Goal: Task Accomplishment & Management: Manage account settings

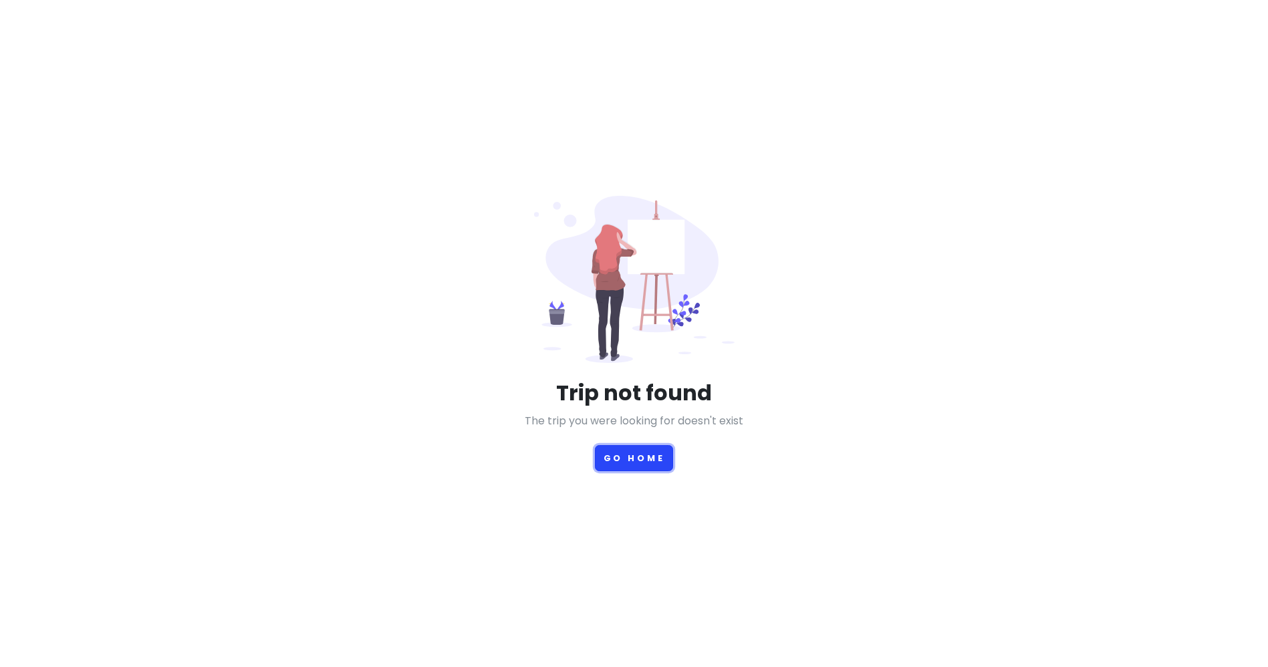
click at [615, 455] on button "Go Home" at bounding box center [634, 458] width 79 height 26
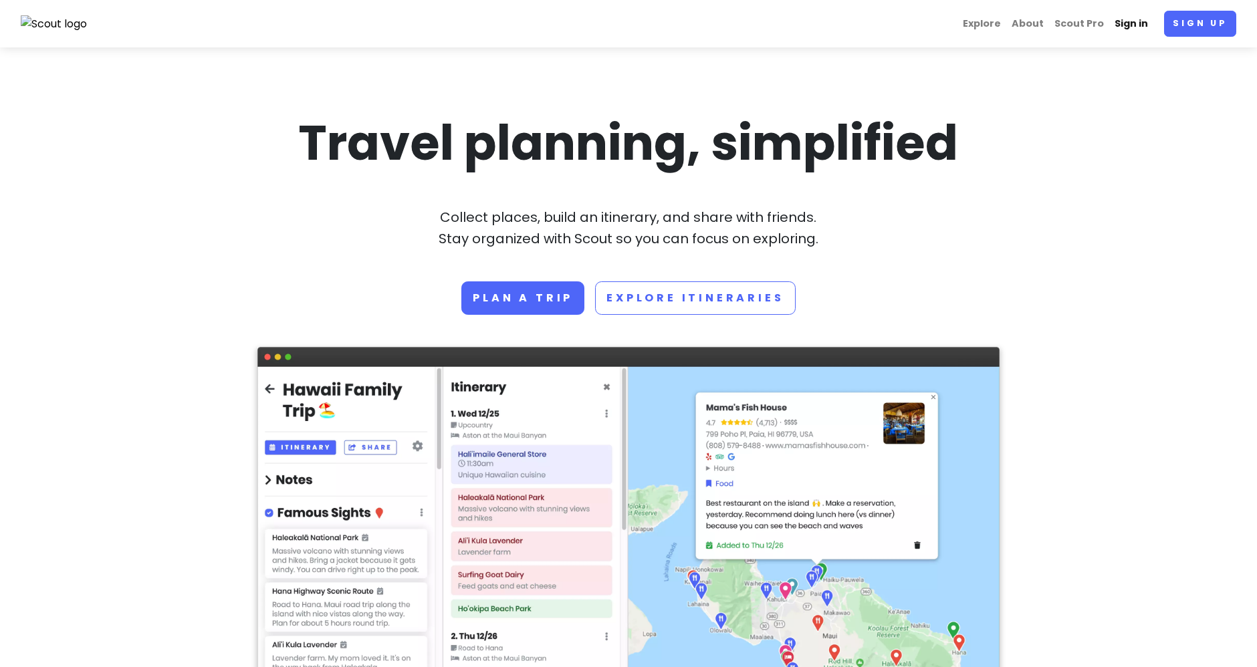
click at [1146, 29] on link "Sign in" at bounding box center [1131, 24] width 44 height 26
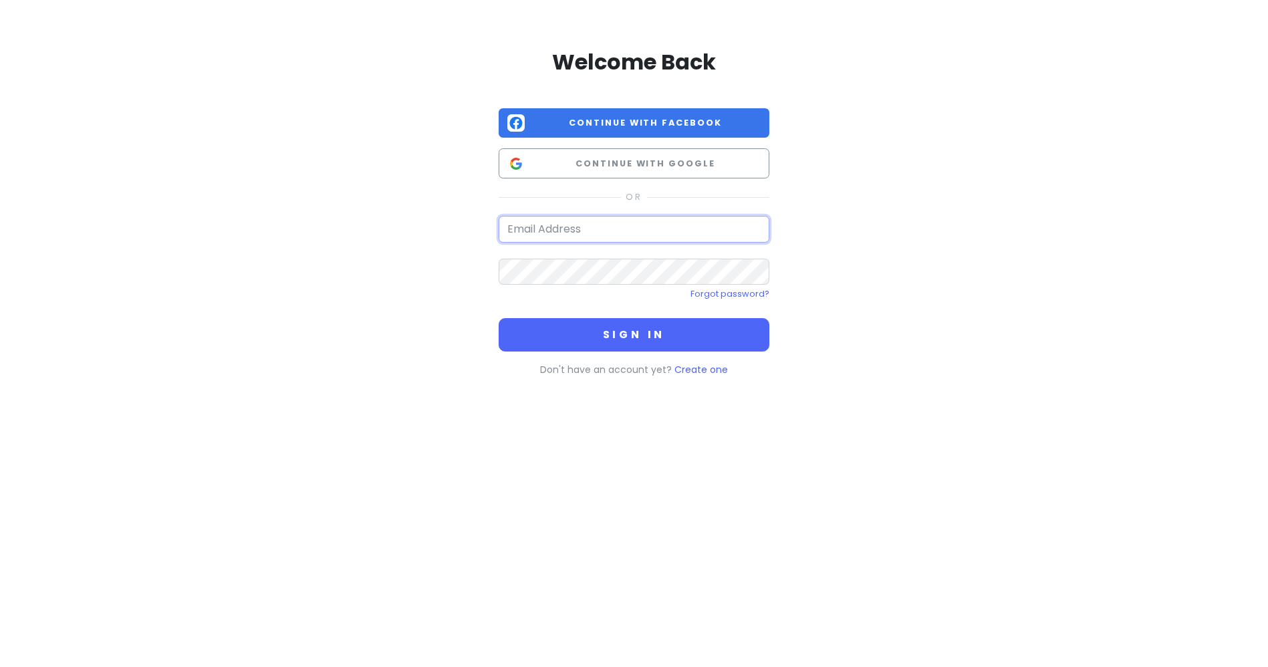
click at [580, 237] on input "email" at bounding box center [634, 229] width 271 height 27
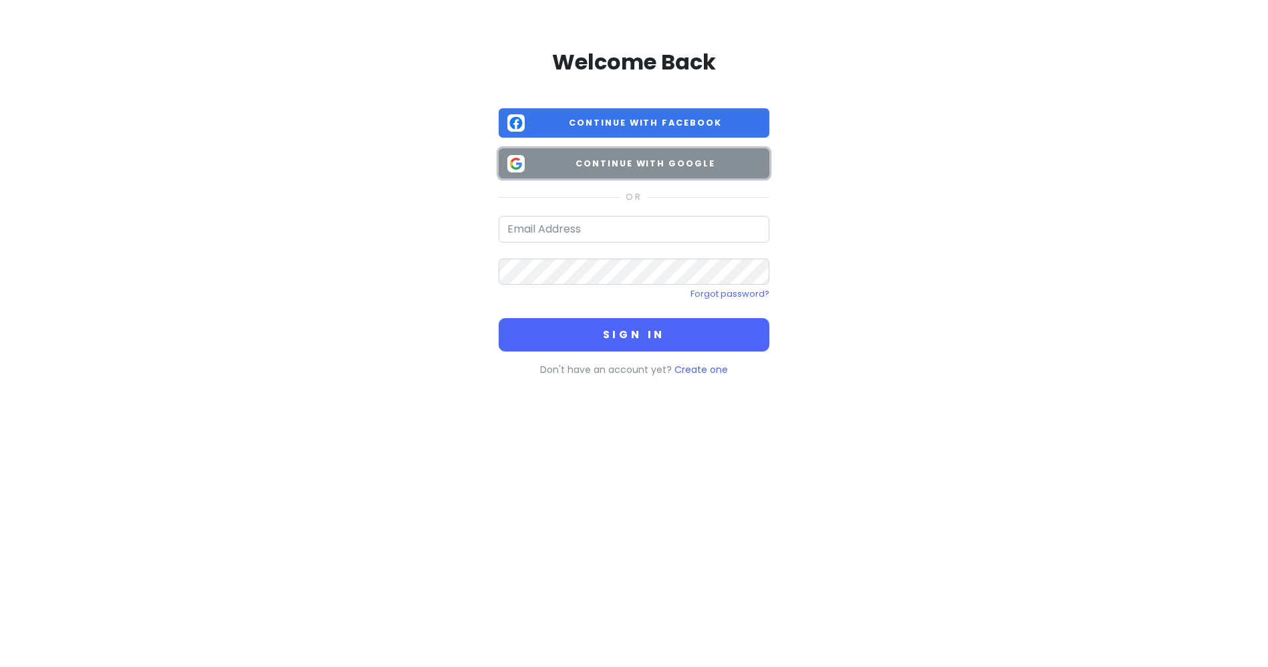
click at [603, 172] on button "Continue with Google" at bounding box center [634, 163] width 271 height 30
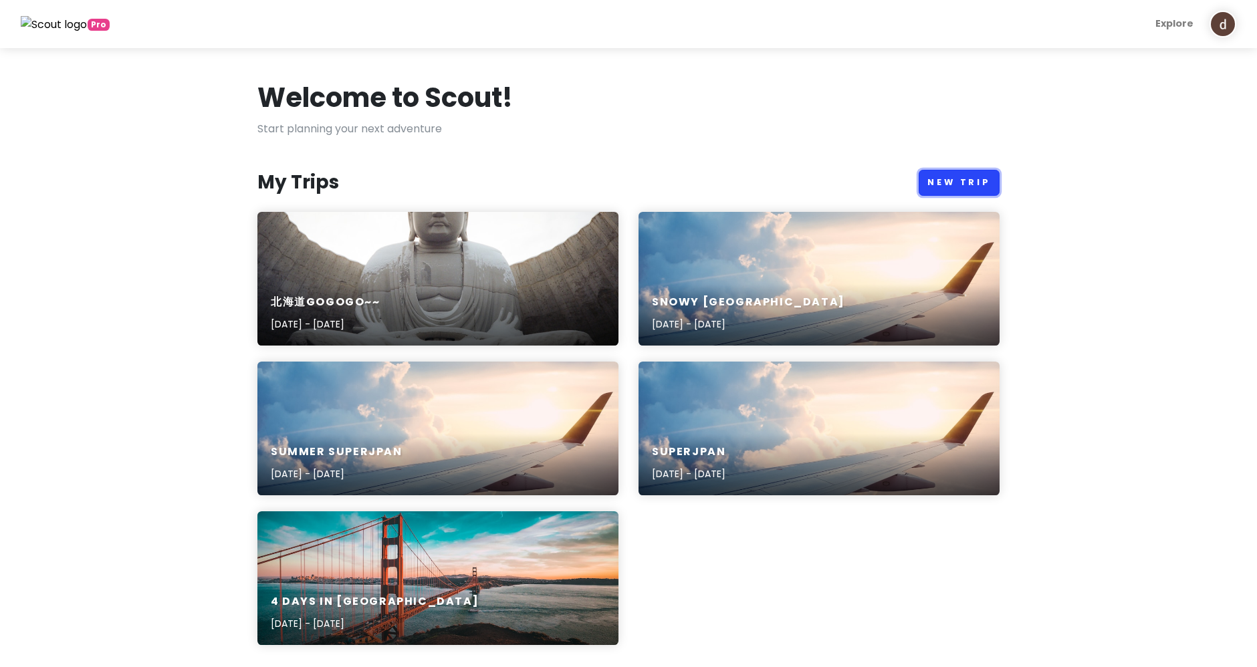
click at [954, 187] on link "New Trip" at bounding box center [958, 183] width 81 height 26
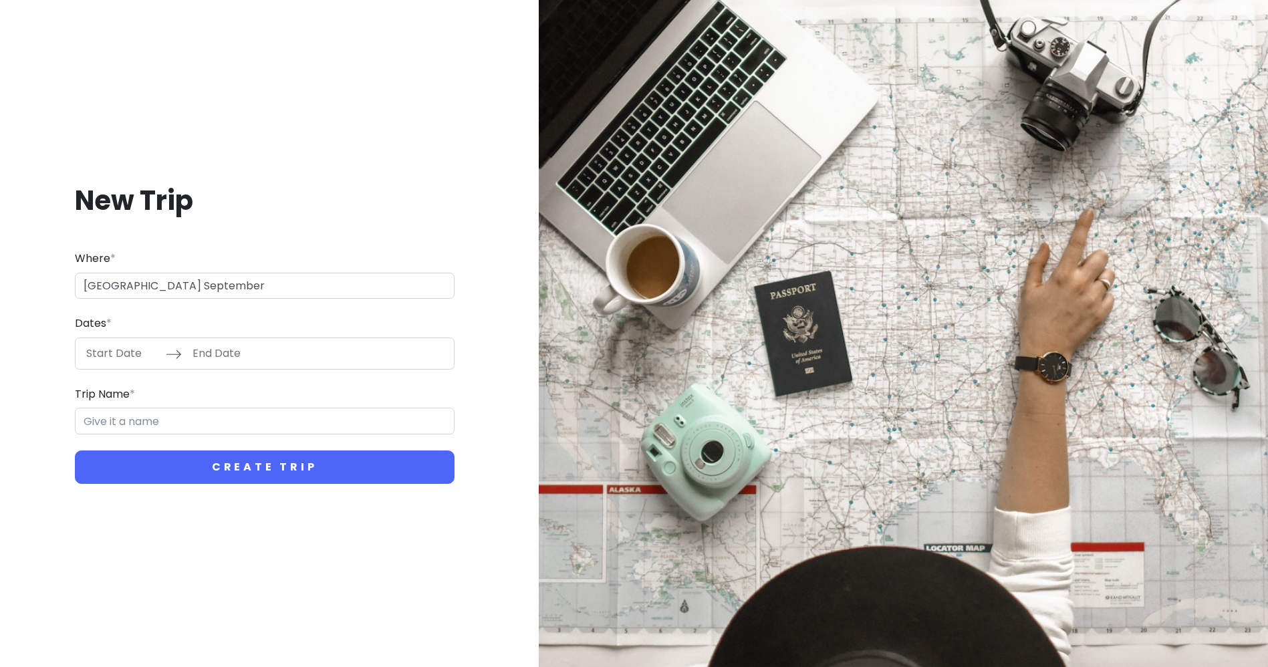
type input "[GEOGRAPHIC_DATA] September"
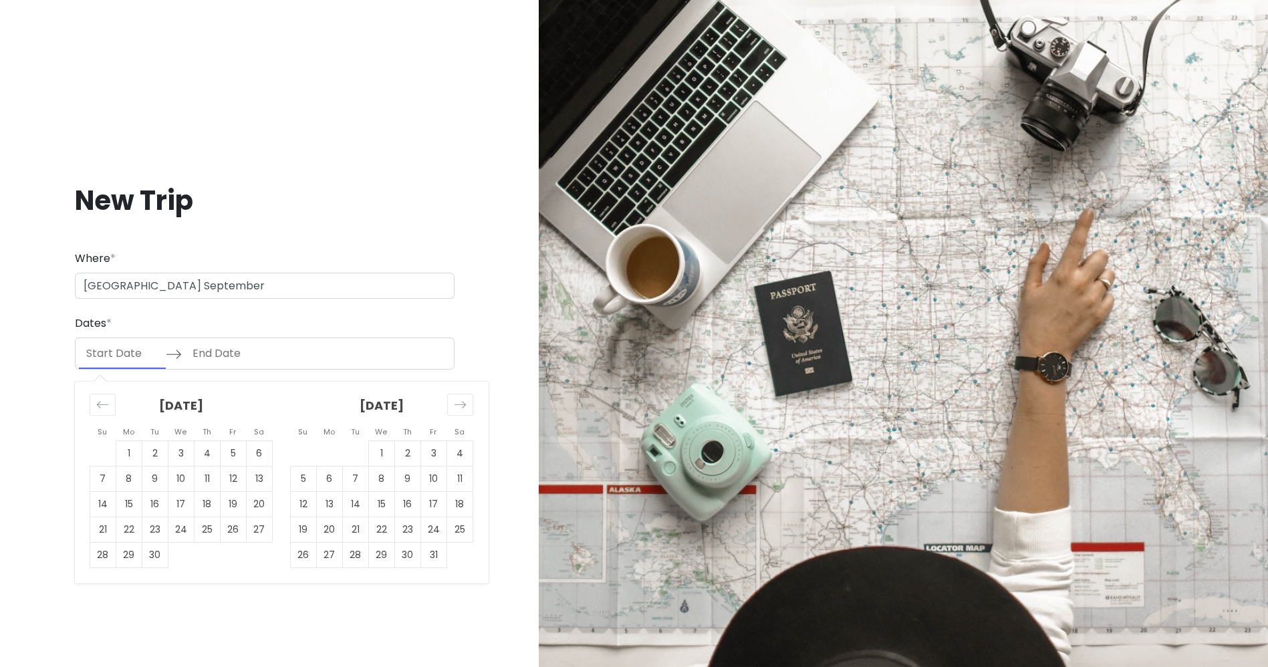
click at [114, 358] on input "Start Date" at bounding box center [122, 353] width 87 height 31
click at [227, 502] on td "19" at bounding box center [234, 503] width 26 height 25
type input "[DATE]"
click at [134, 529] on td "22" at bounding box center [129, 529] width 26 height 25
type input "[DATE]"
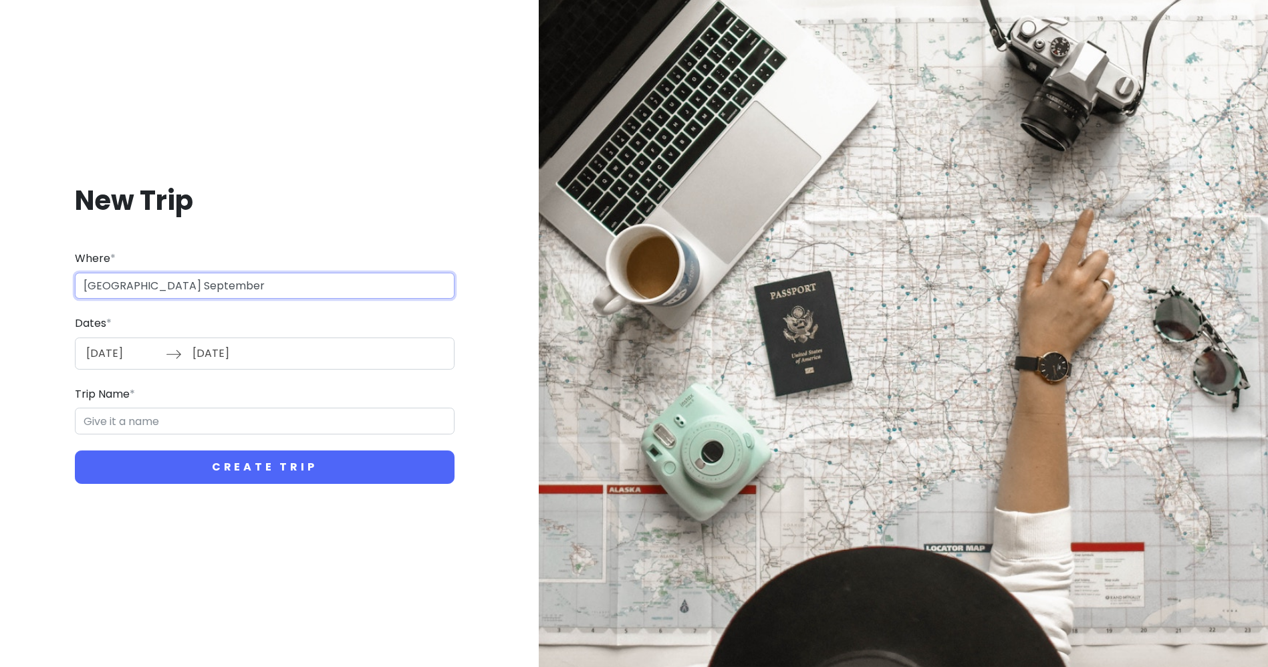
drag, startPoint x: 227, startPoint y: 285, endPoint x: 13, endPoint y: 275, distance: 214.1
click at [13, 275] on div "New Trip Where * [GEOGRAPHIC_DATA] September Dates * [DATE] Navigate forward to…" at bounding box center [265, 333] width 508 height 365
click at [122, 415] on input "Trip Name *" at bounding box center [265, 421] width 380 height 27
paste input "[GEOGRAPHIC_DATA] September"
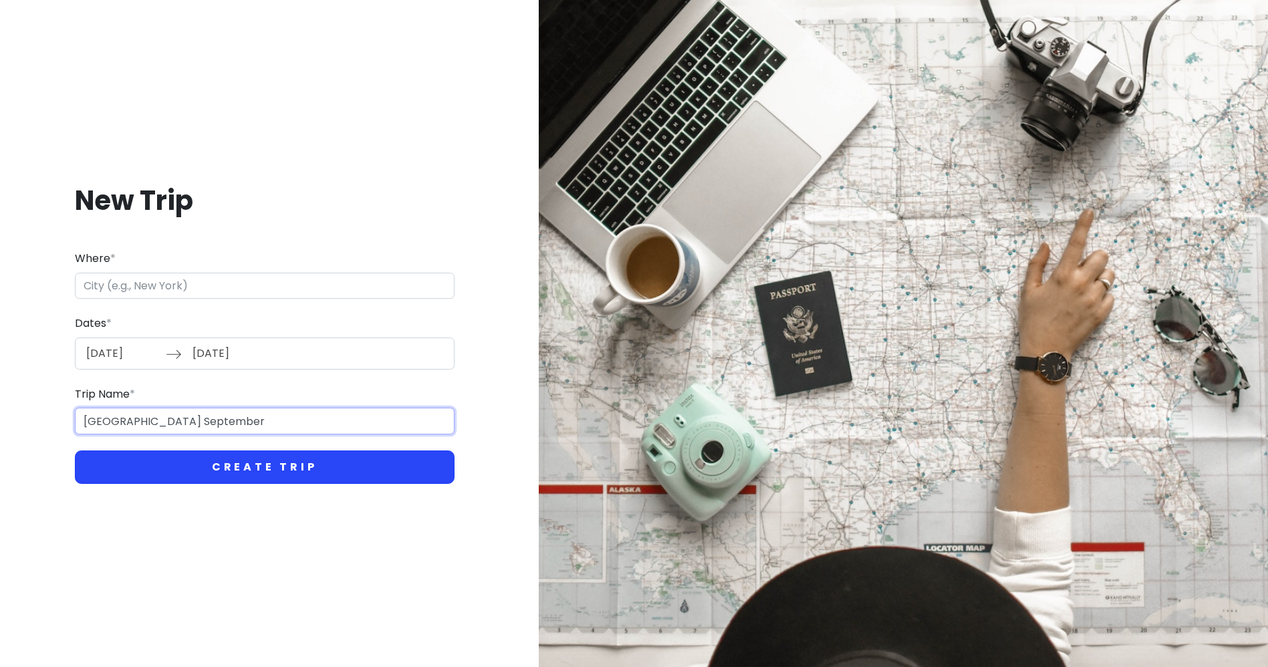
type input "[GEOGRAPHIC_DATA] September"
click at [160, 465] on button "Create Trip" at bounding box center [265, 466] width 380 height 33
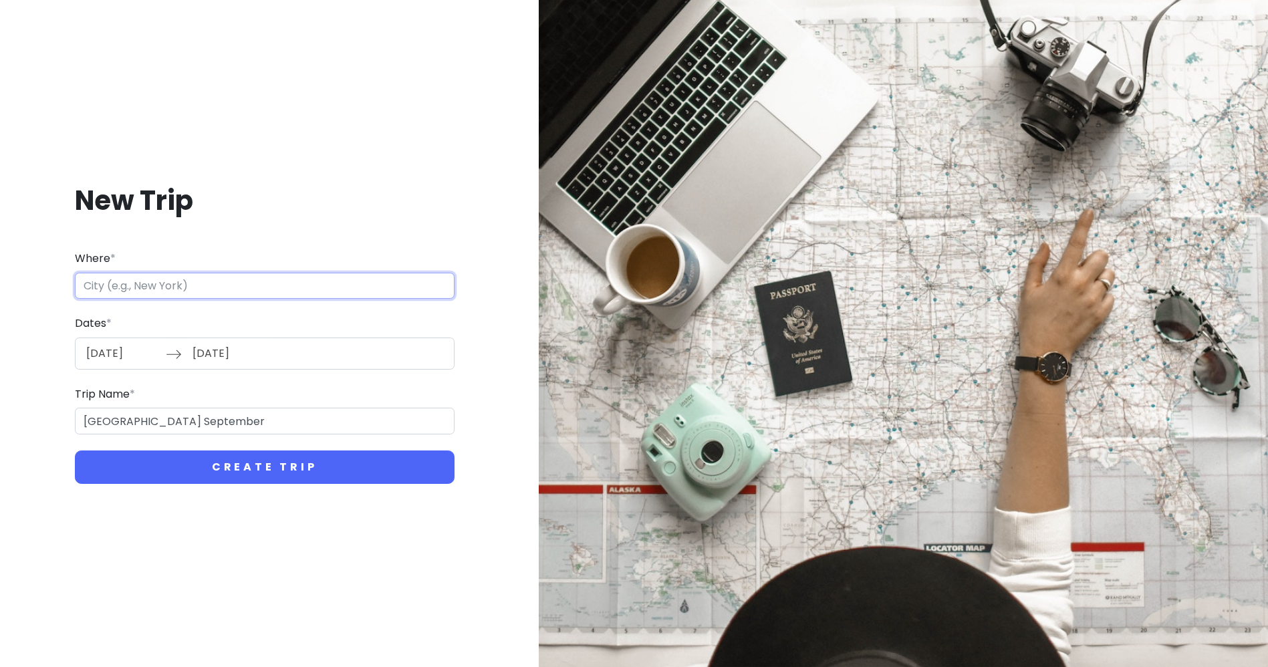
click at [165, 287] on input "Where *" at bounding box center [265, 286] width 380 height 27
type input "韩国首尔"
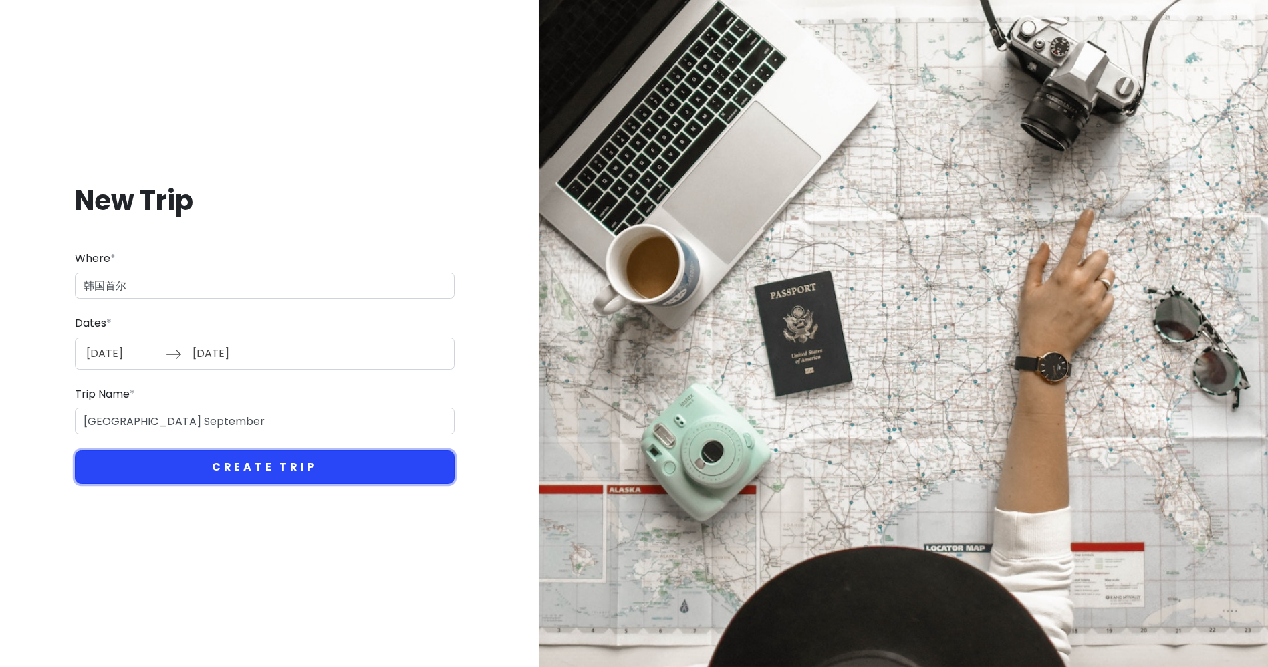
click at [192, 468] on button "Create Trip" at bounding box center [265, 466] width 380 height 33
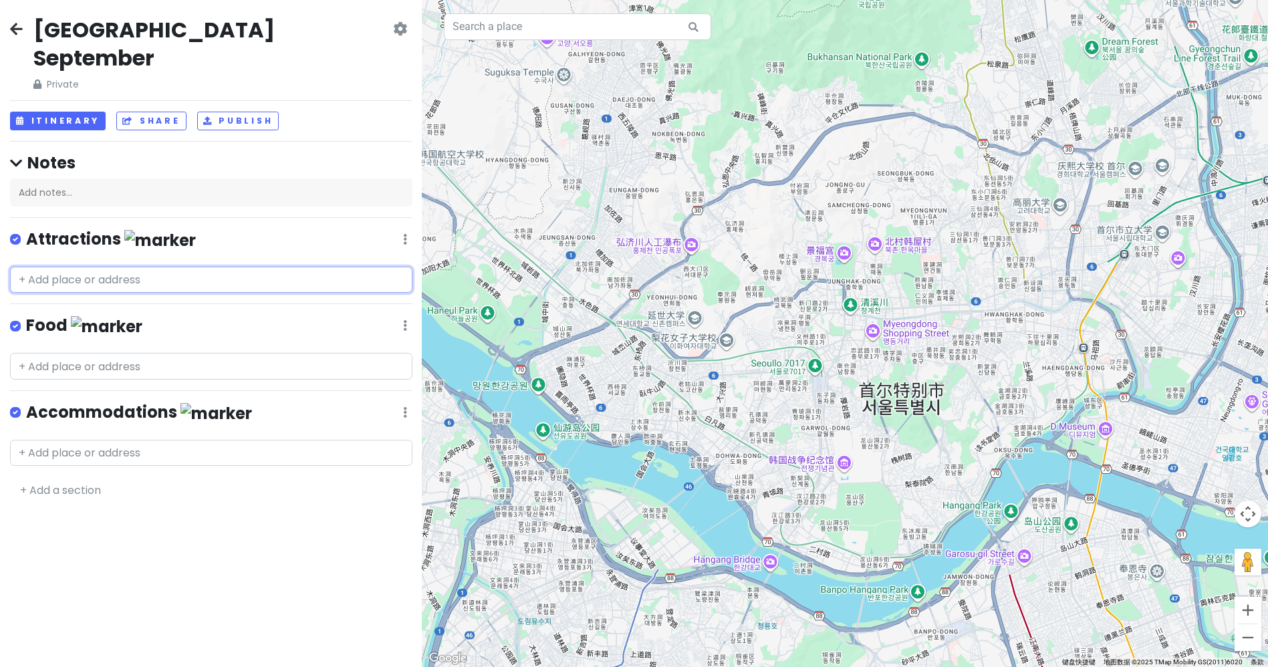
click at [21, 267] on input "text" at bounding box center [211, 280] width 402 height 27
click at [23, 267] on input "text" at bounding box center [211, 280] width 402 height 27
click at [227, 267] on input "text" at bounding box center [211, 280] width 402 height 27
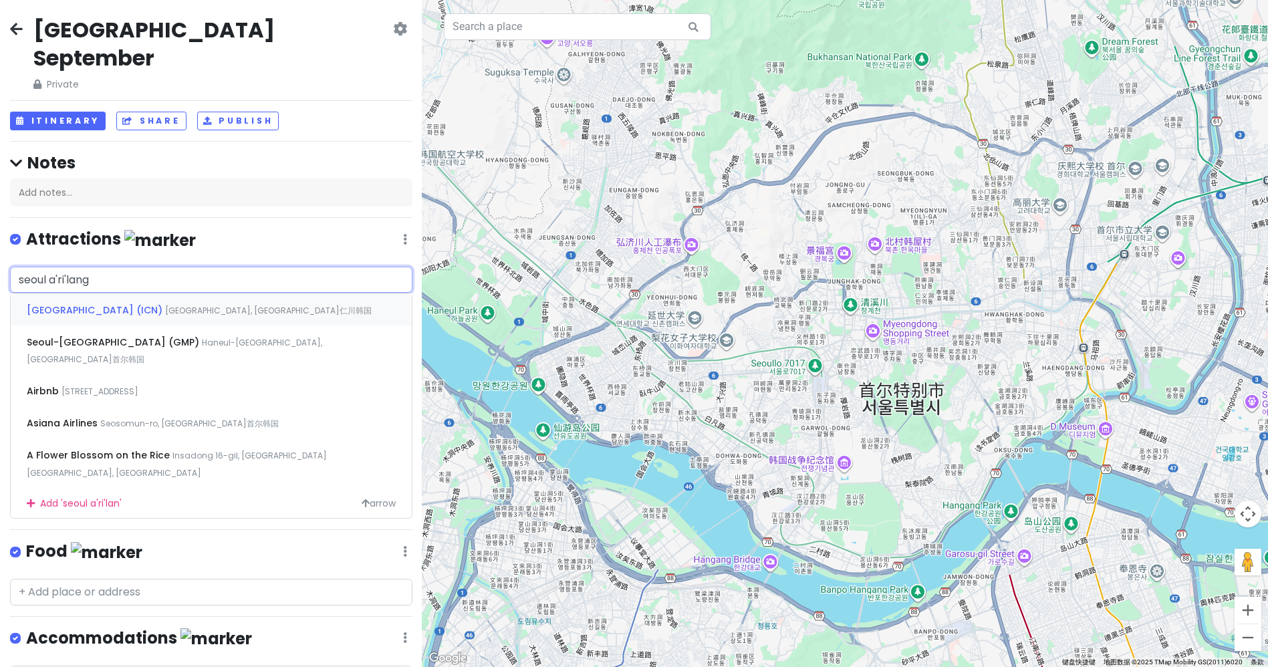
type input "seoul arilang"
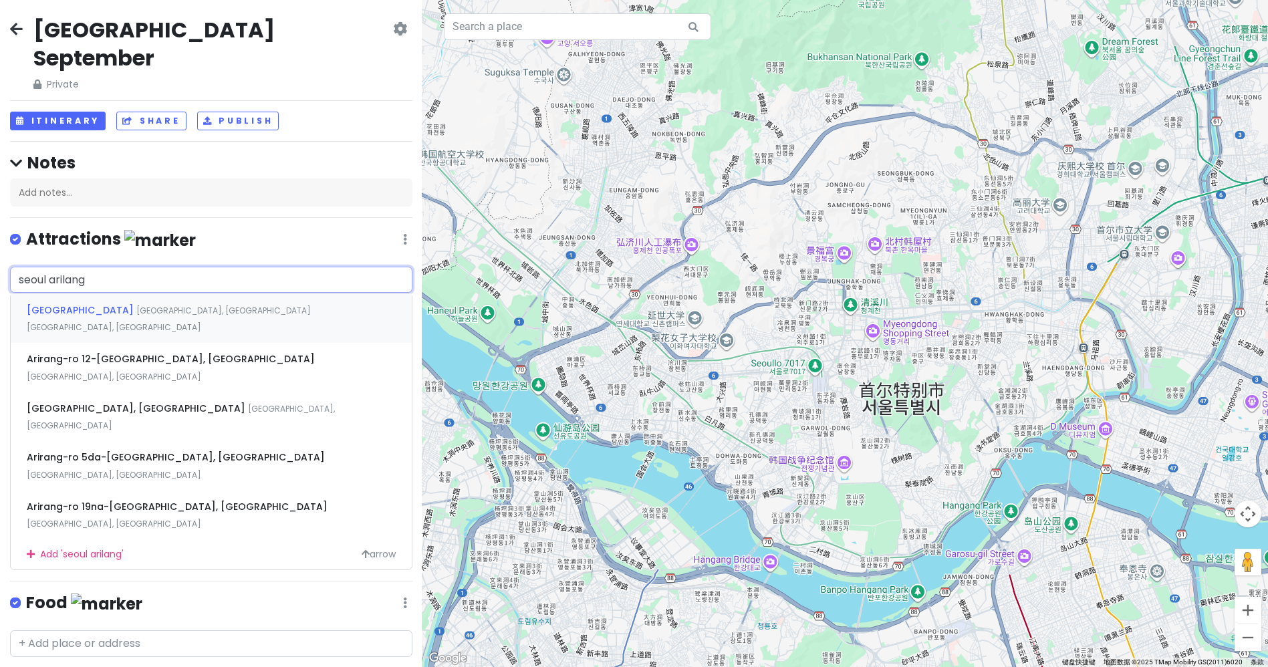
click at [257, 293] on div "[GEOGRAPHIC_DATA] [GEOGRAPHIC_DATA], [GEOGRAPHIC_DATA] [GEOGRAPHIC_DATA], [GEOG…" at bounding box center [211, 317] width 401 height 49
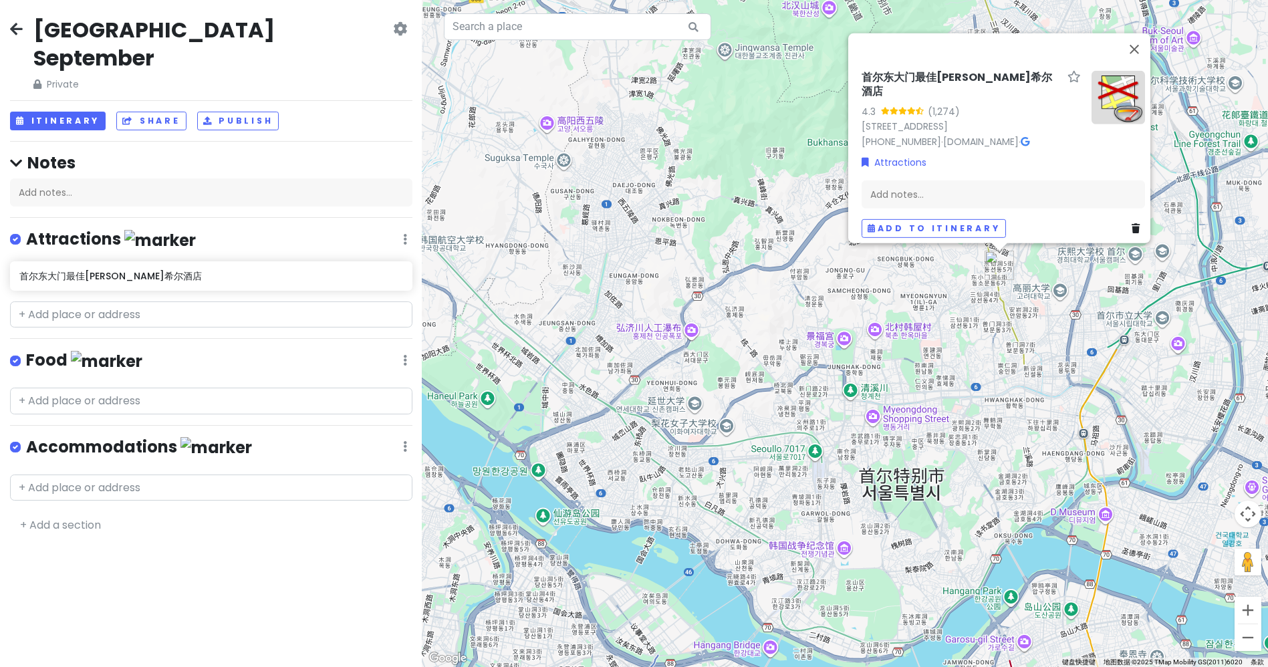
click at [231, 560] on div "[GEOGRAPHIC_DATA] September Private Change Dates Make a Copy Delete Trip Give F…" at bounding box center [211, 333] width 422 height 667
click at [143, 475] on input "text" at bounding box center [211, 488] width 402 height 27
click at [872, 154] on link "Attractions" at bounding box center [894, 161] width 65 height 15
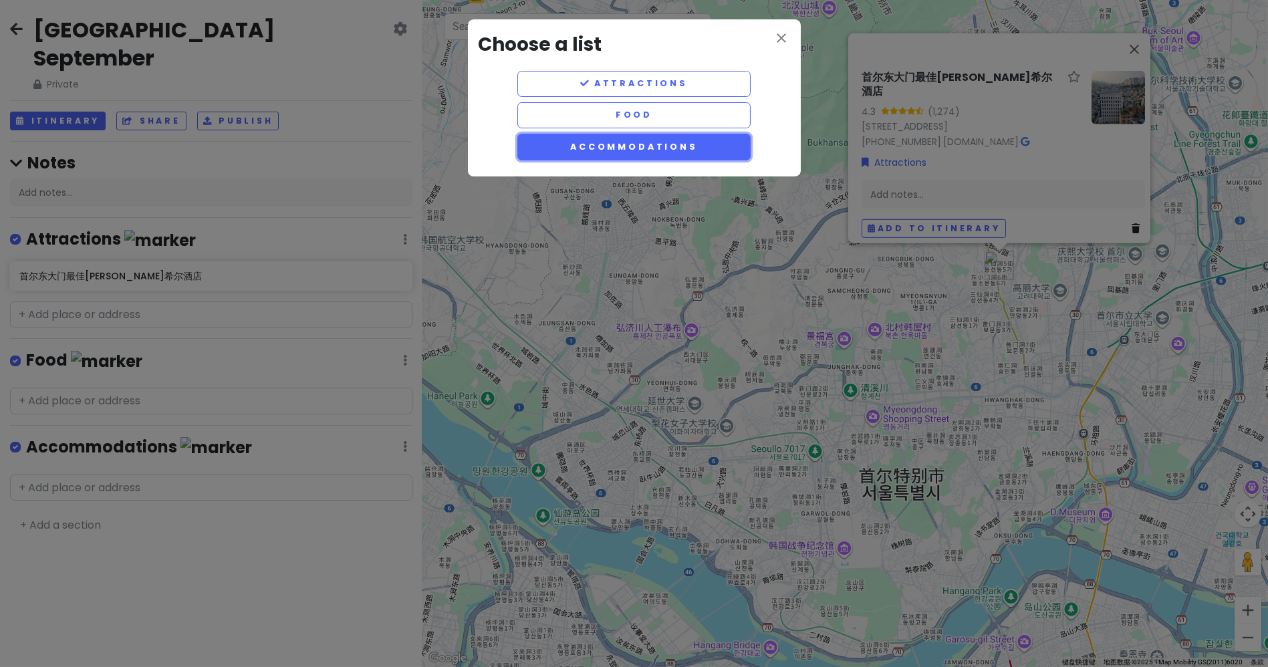
click at [640, 149] on button "Accommodations" at bounding box center [634, 147] width 234 height 26
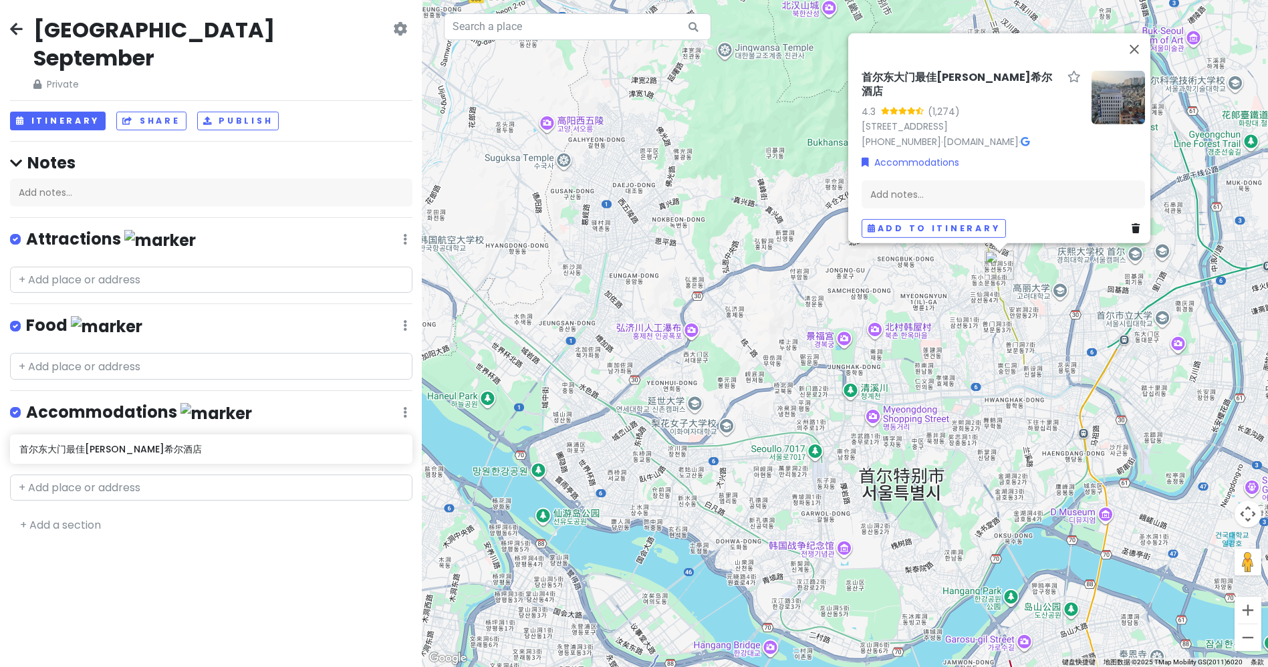
click at [178, 522] on div "[GEOGRAPHIC_DATA] September Private Change Dates Make a Copy Delete Trip Give F…" at bounding box center [211, 333] width 422 height 667
click at [979, 222] on button "Add to itinerary" at bounding box center [934, 228] width 144 height 19
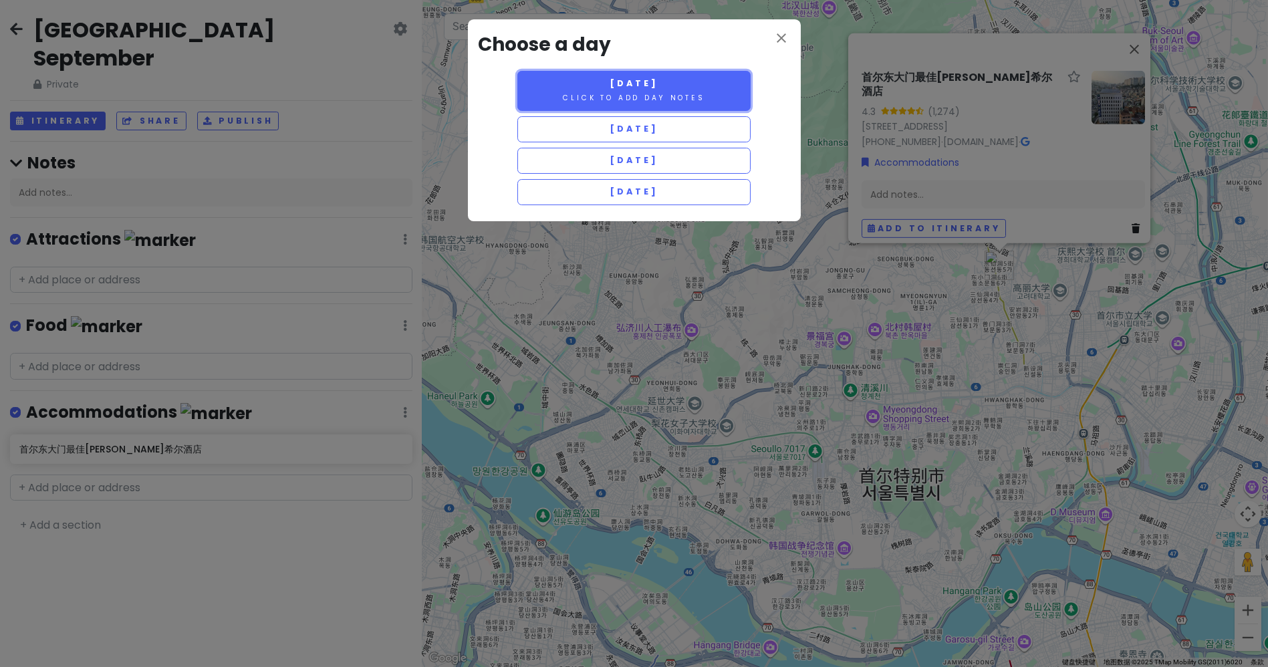
click at [630, 93] on small "Click to add day notes" at bounding box center [634, 98] width 142 height 10
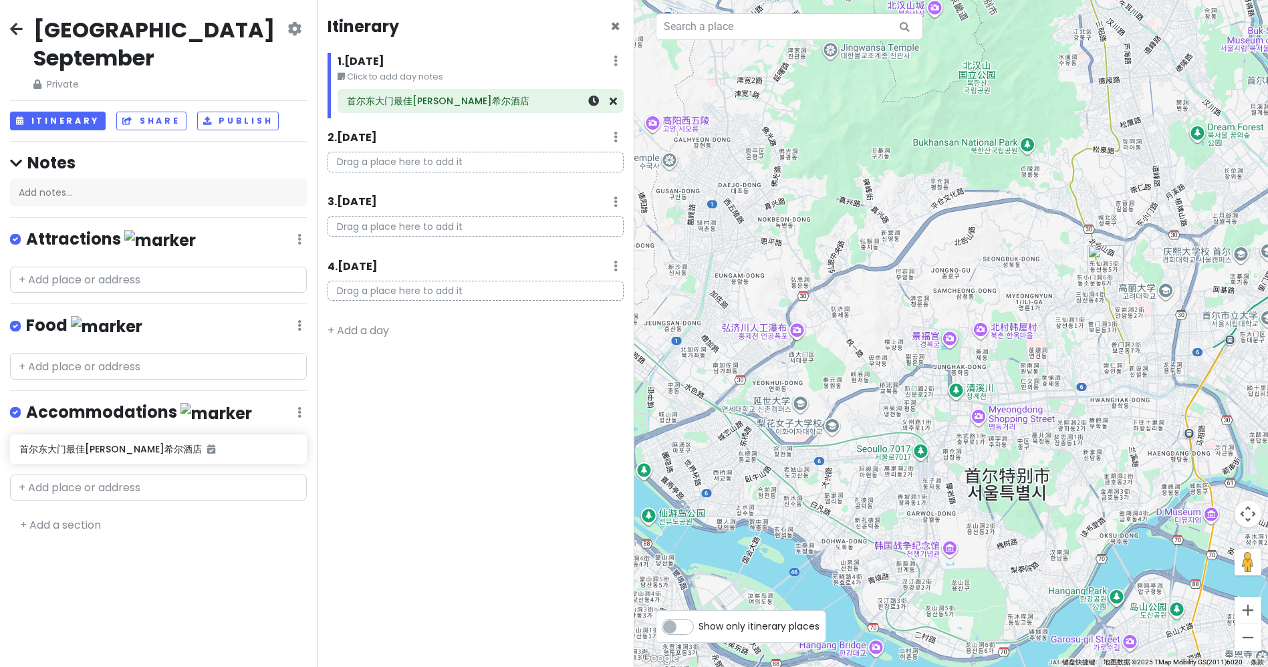
click at [408, 106] on h6 "首尔东大门最佳[PERSON_NAME]希尔酒店" at bounding box center [480, 101] width 267 height 12
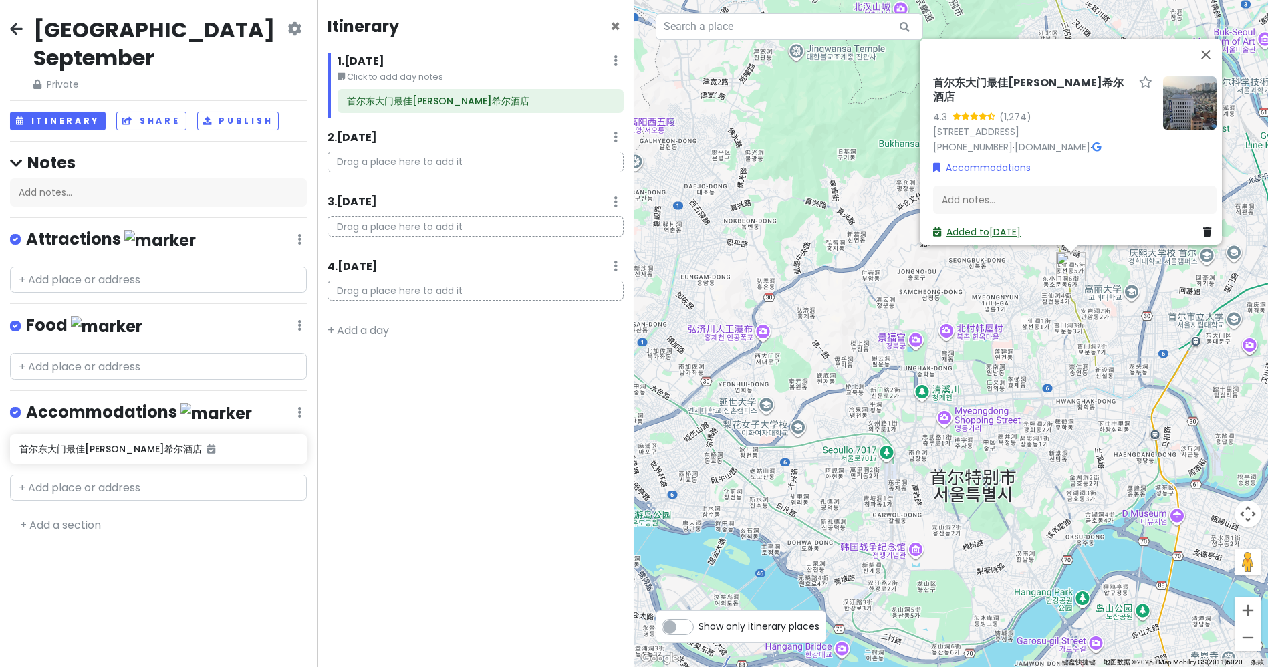
click at [1005, 225] on link "Added to [DATE]" at bounding box center [977, 231] width 88 height 13
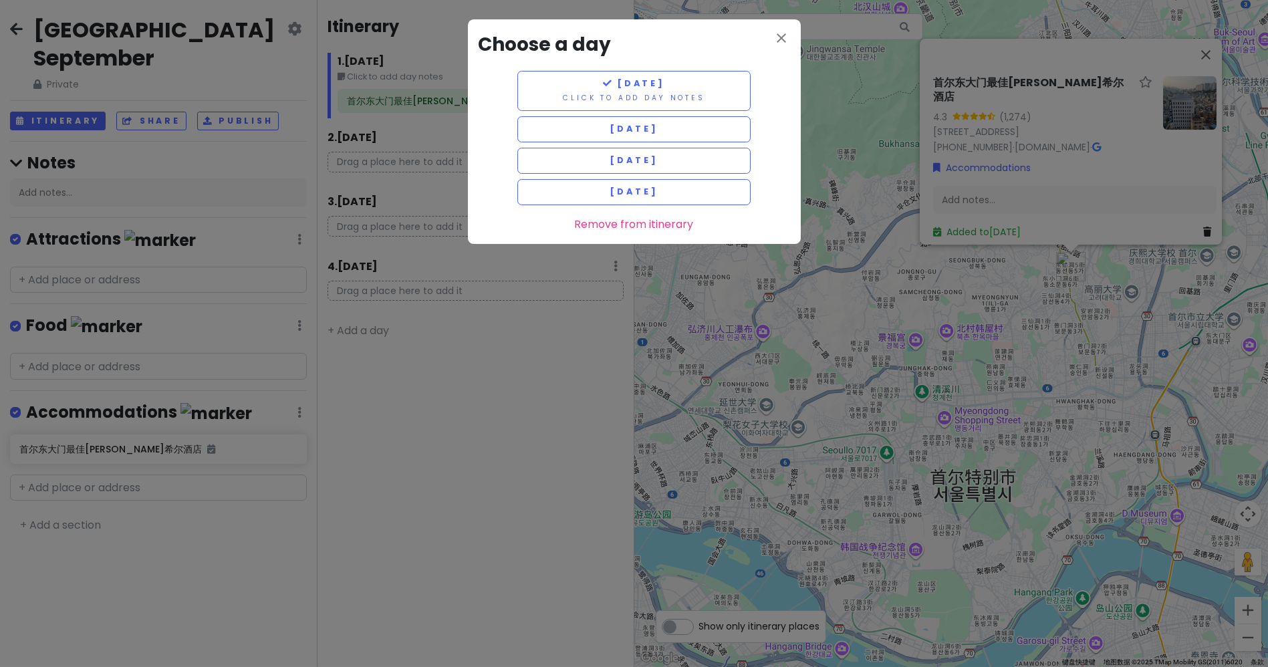
click at [442, 453] on div "close Choose a day [DATE] Click to add day notes [DATE] [DATE] [DATE] Remove fr…" at bounding box center [634, 333] width 1268 height 667
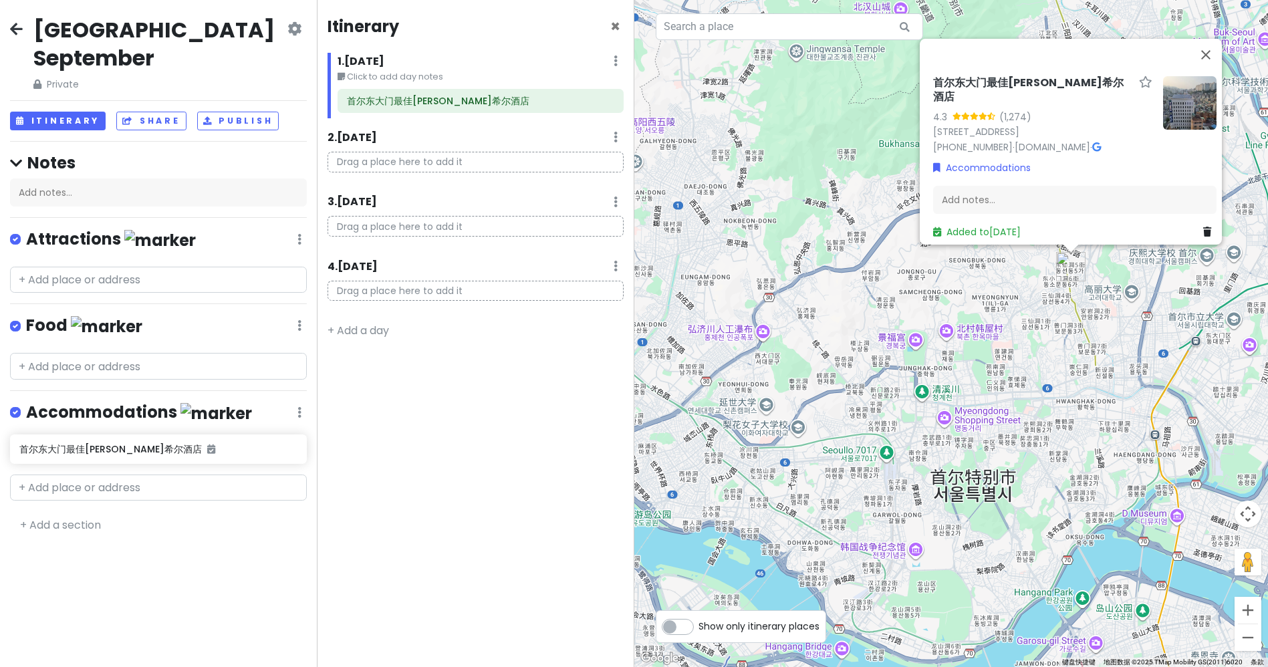
click at [616, 133] on icon at bounding box center [616, 137] width 4 height 11
drag, startPoint x: 154, startPoint y: 416, endPoint x: 412, endPoint y: 187, distance: 345.1
click at [412, 187] on div "[GEOGRAPHIC_DATA] September Private Change Dates Make a Copy Delete Trip Give F…" at bounding box center [634, 333] width 1268 height 667
drag, startPoint x: 165, startPoint y: 420, endPoint x: 493, endPoint y: 176, distance: 409.3
click at [493, 176] on div "[GEOGRAPHIC_DATA] September Private Change Dates Make a Copy Delete Trip Give F…" at bounding box center [634, 333] width 1268 height 667
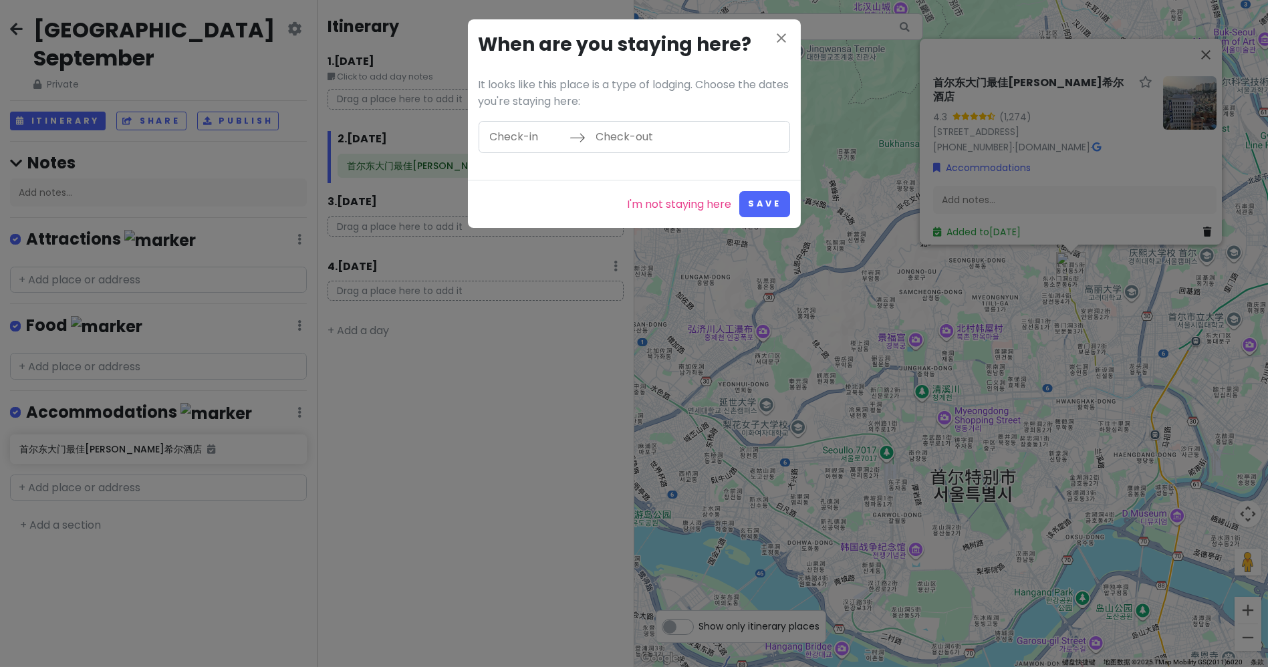
click at [498, 139] on input "Check-in" at bounding box center [526, 137] width 87 height 31
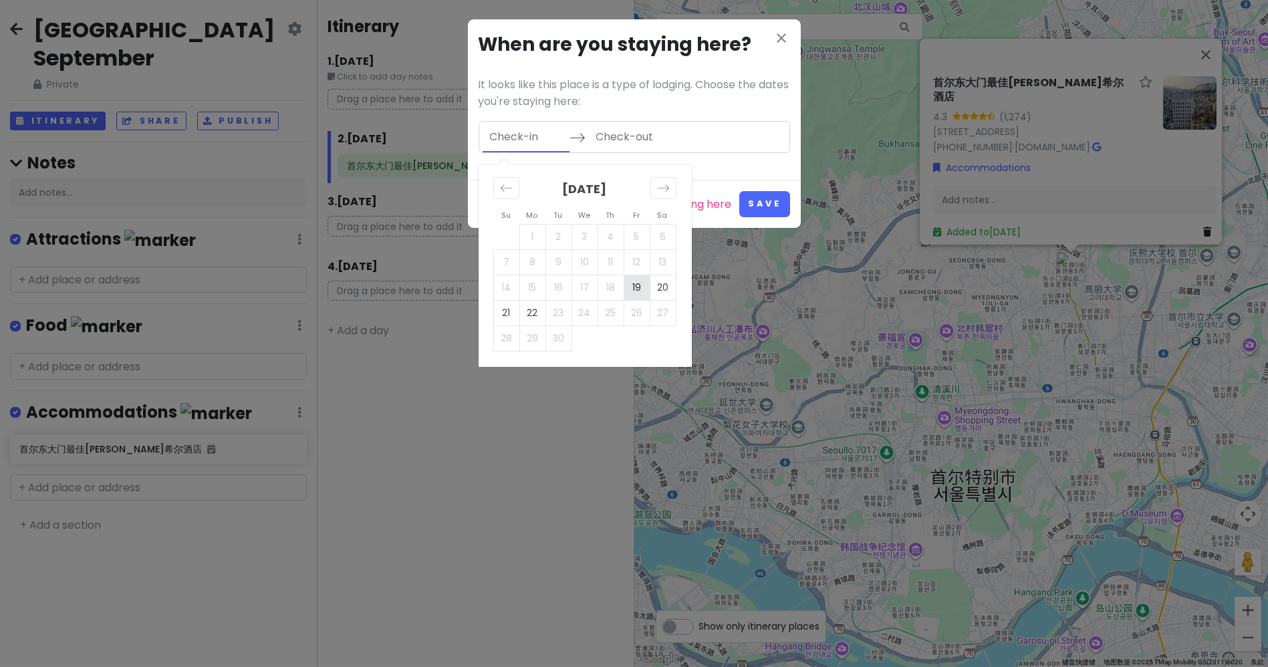
click at [639, 291] on td "19" at bounding box center [637, 287] width 26 height 25
type input "[DATE]"
click at [539, 313] on td "22" at bounding box center [532, 312] width 26 height 25
type input "[DATE]"
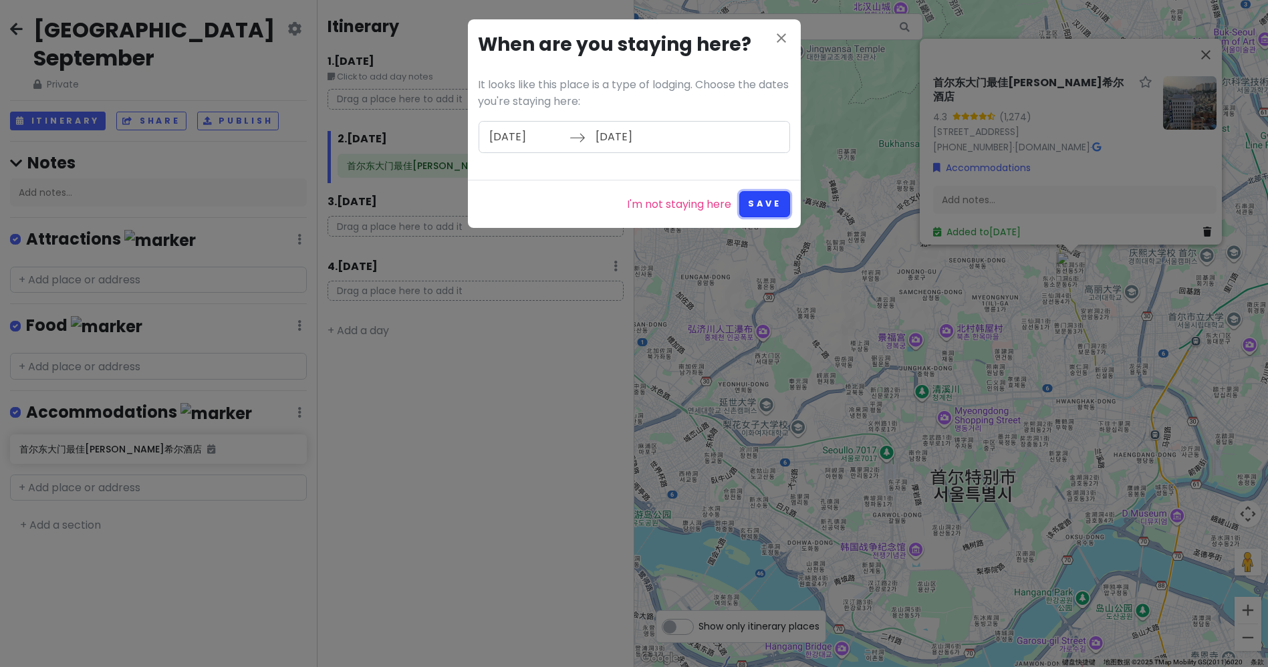
click at [750, 209] on button "Save" at bounding box center [764, 204] width 50 height 26
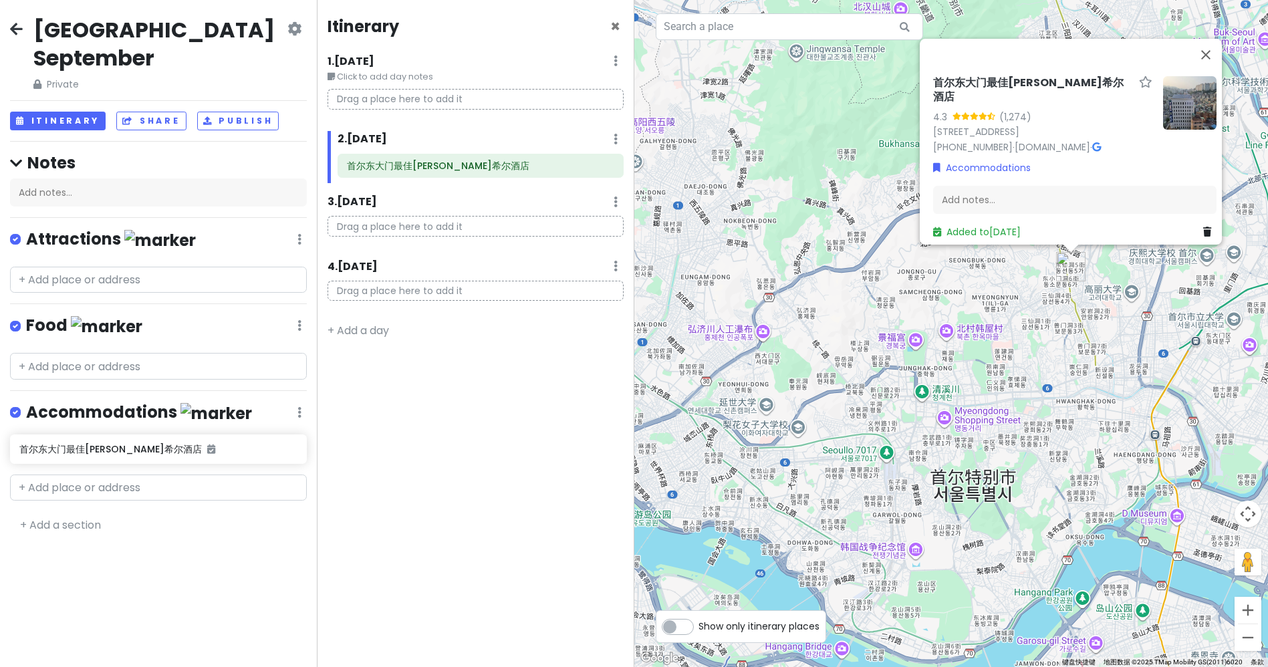
click at [557, 402] on div "Itinerary × 1 . [DATE] Edit Day Notes Delete Day Click to add day notes Drag a …" at bounding box center [475, 333] width 317 height 667
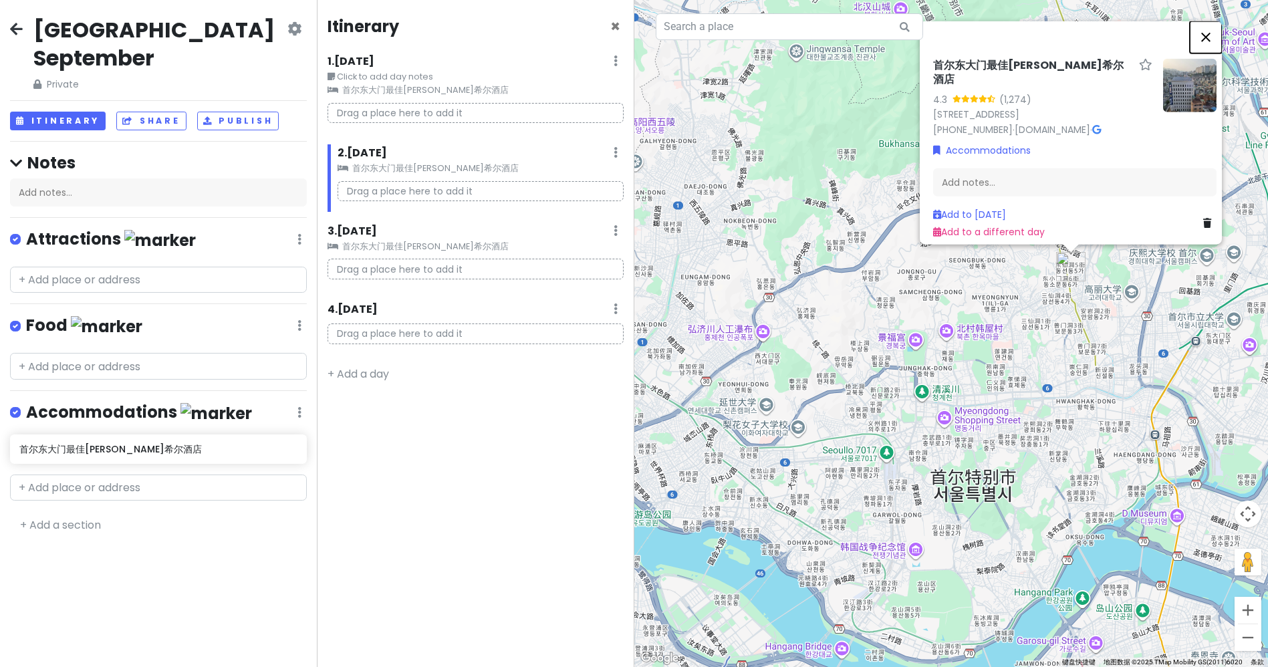
click at [1216, 47] on button "关闭" at bounding box center [1206, 37] width 32 height 32
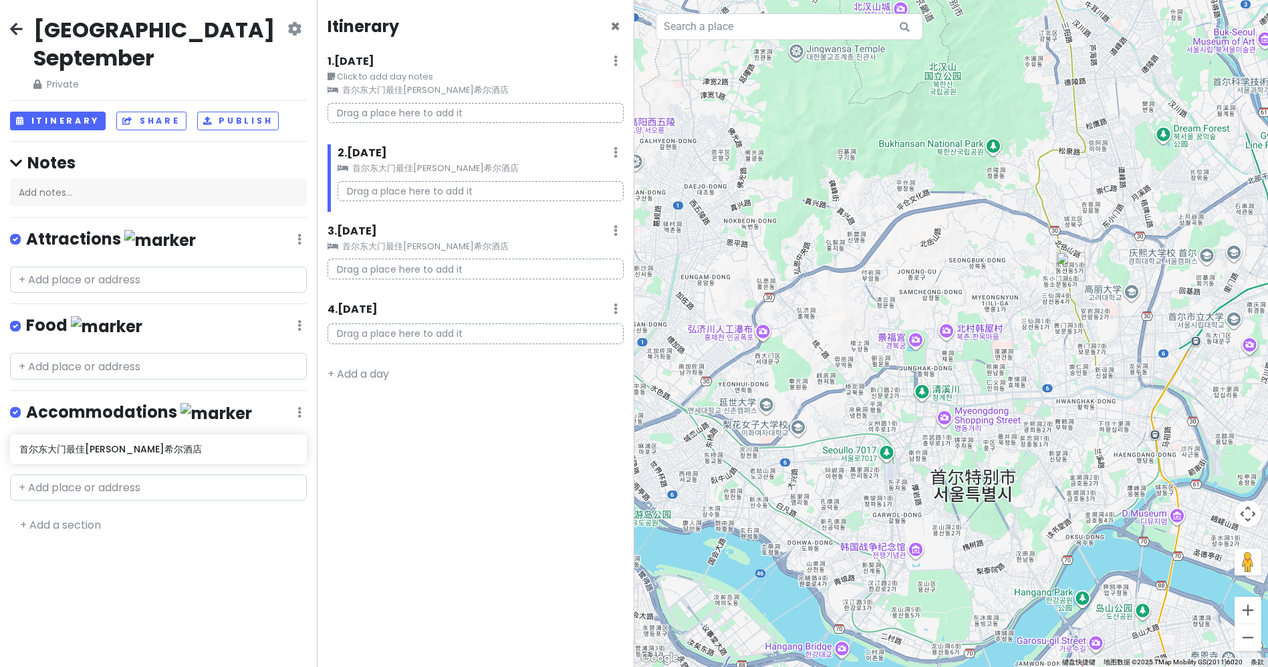
click at [392, 116] on p "Drag a place here to add it" at bounding box center [475, 113] width 295 height 21
click at [146, 267] on input "text" at bounding box center [158, 280] width 297 height 27
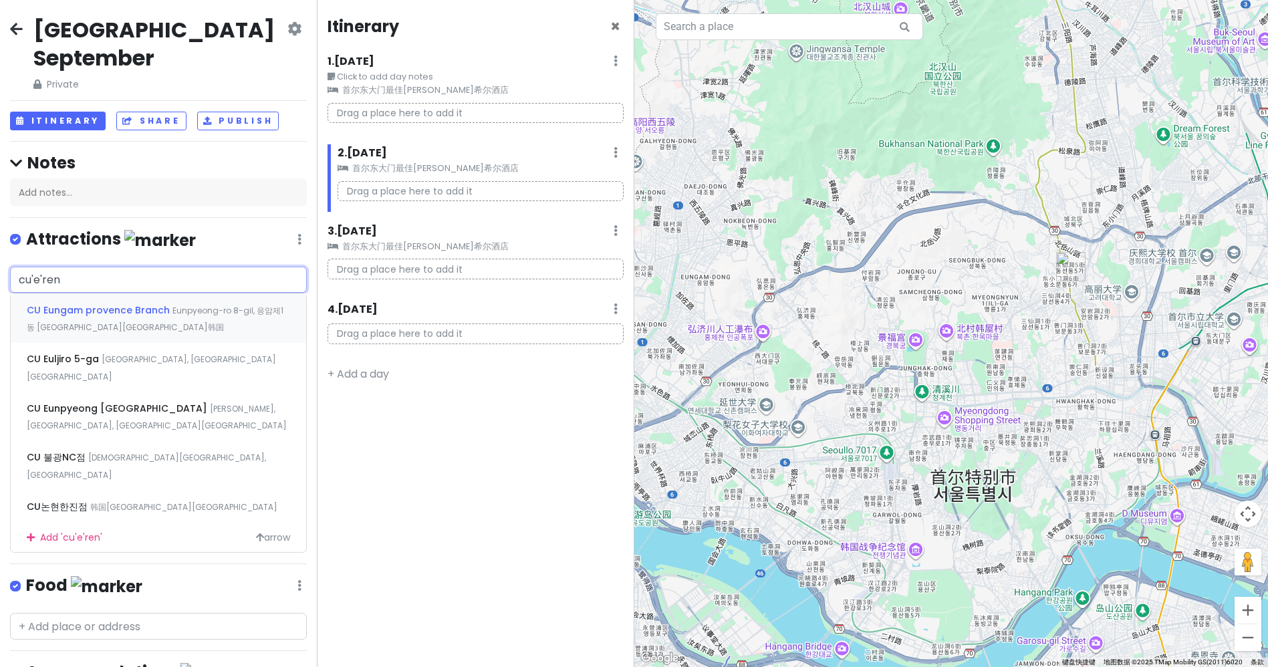
type input "cueren"
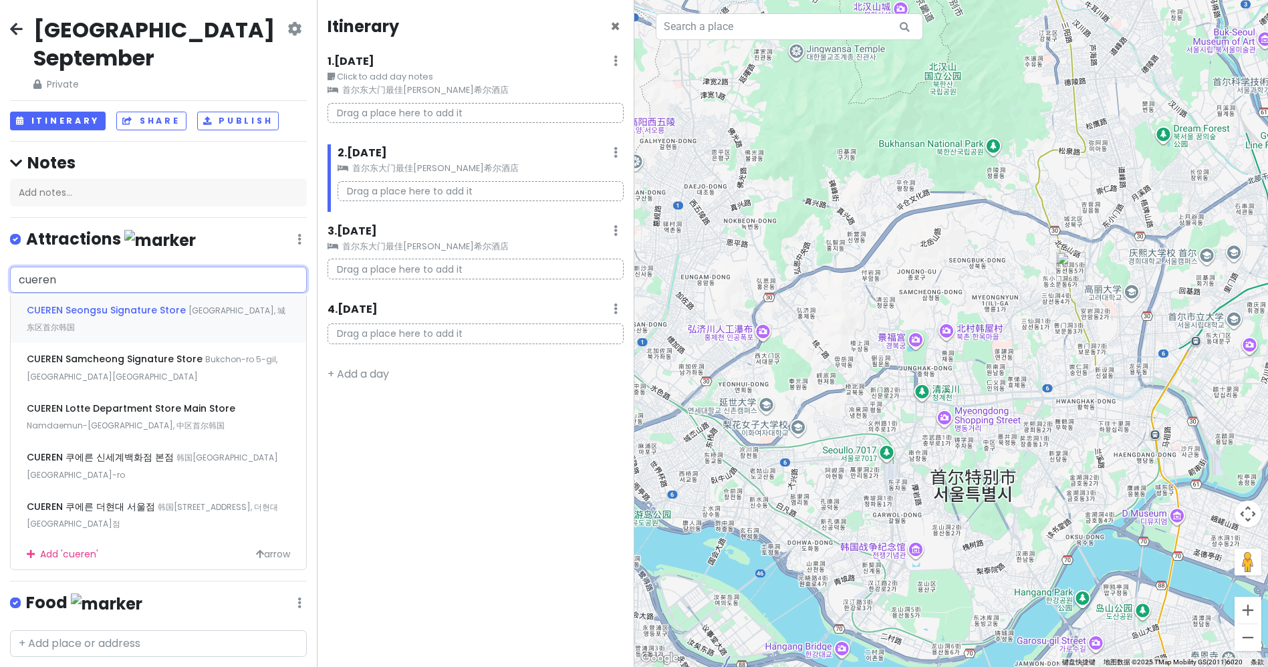
click at [168, 303] on span "CUEREN Seongsu Signature Store" at bounding box center [108, 309] width 162 height 13
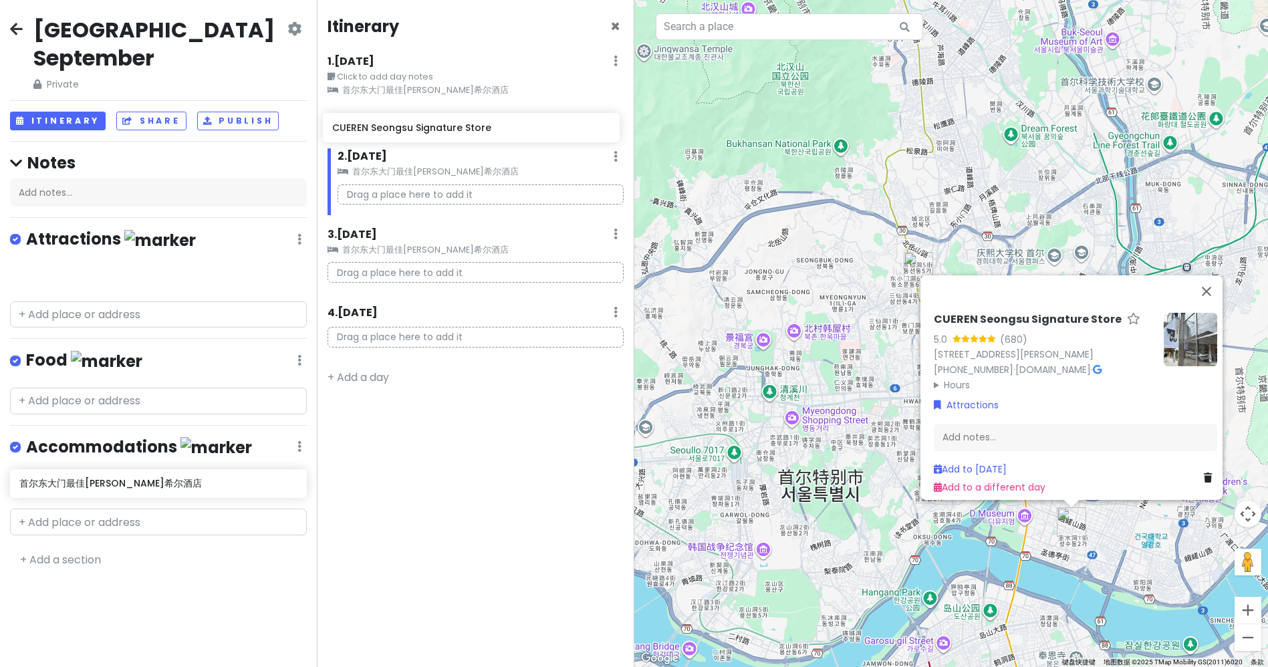
drag, startPoint x: 100, startPoint y: 255, endPoint x: 412, endPoint y: 137, distance: 334.4
click at [412, 137] on div "[GEOGRAPHIC_DATA] September Private Change Dates Make a Copy Delete Trip Give F…" at bounding box center [634, 333] width 1268 height 667
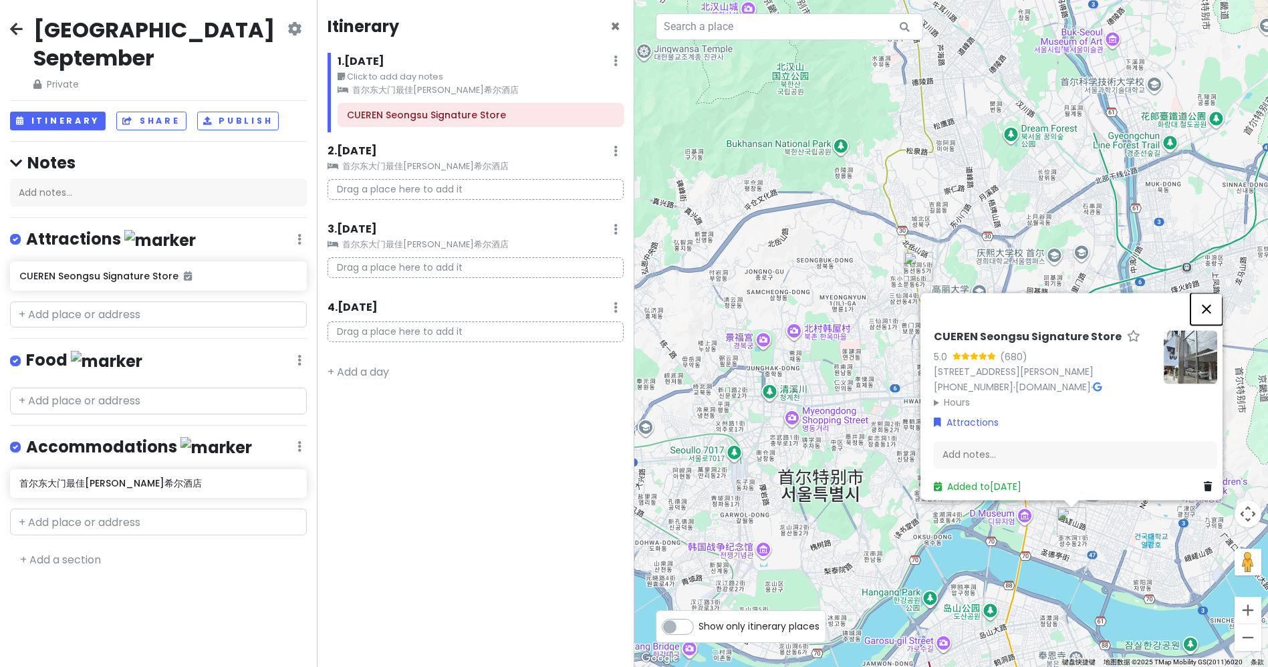
click at [1209, 299] on button "关闭" at bounding box center [1206, 309] width 32 height 32
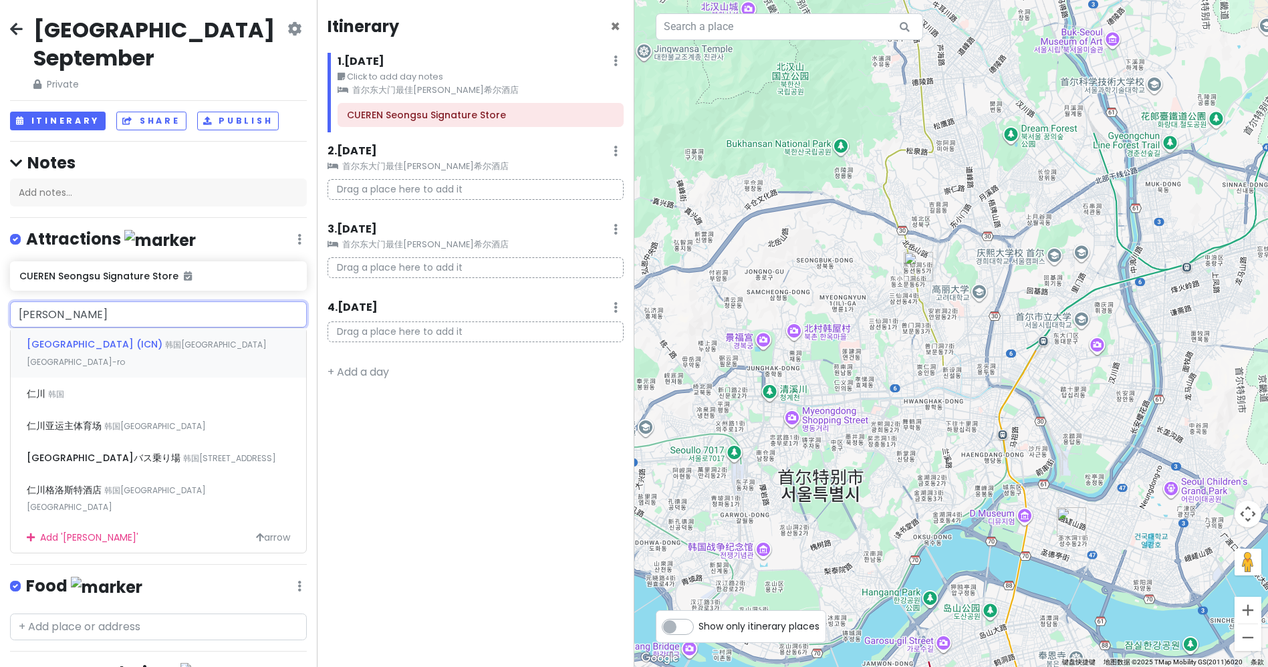
type input "仁川机场"
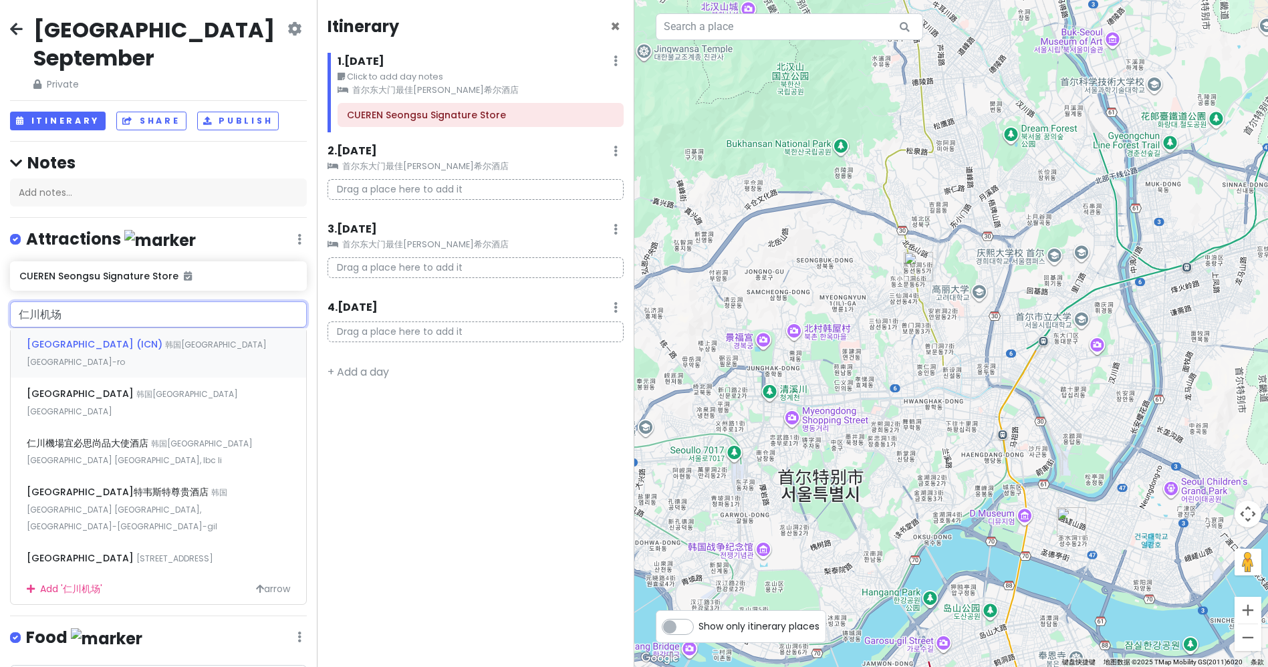
click at [174, 339] on span "韩国[GEOGRAPHIC_DATA] [GEOGRAPHIC_DATA]-ro" at bounding box center [147, 353] width 240 height 29
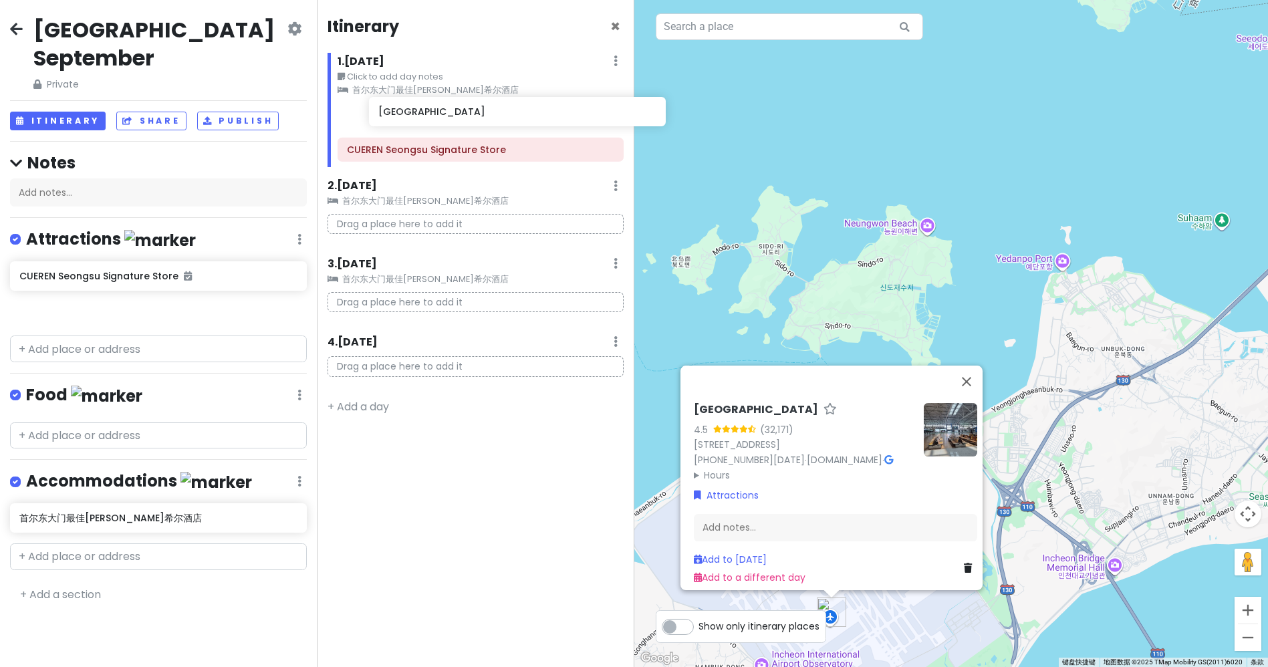
drag, startPoint x: 59, startPoint y: 281, endPoint x: 418, endPoint y: 113, distance: 396.5
click at [418, 113] on div "[GEOGRAPHIC_DATA] September Private Change Dates Make a Copy Delete Trip Give F…" at bounding box center [634, 333] width 1268 height 667
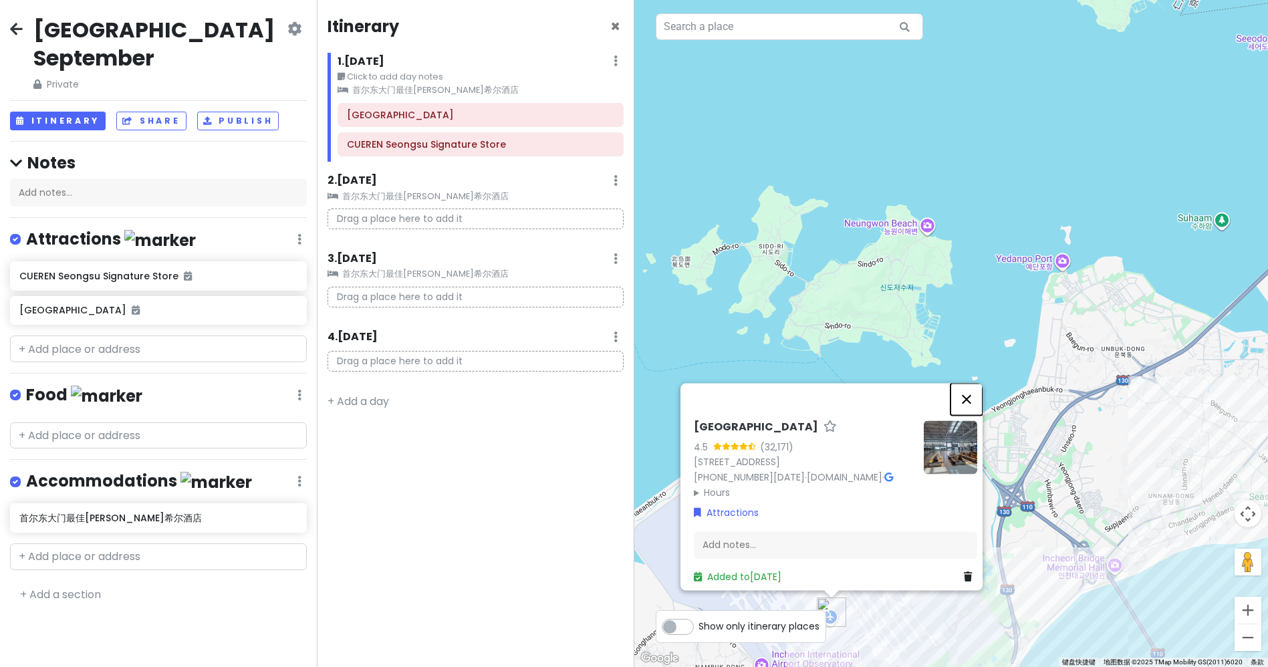
click at [968, 388] on button "关闭" at bounding box center [966, 399] width 32 height 32
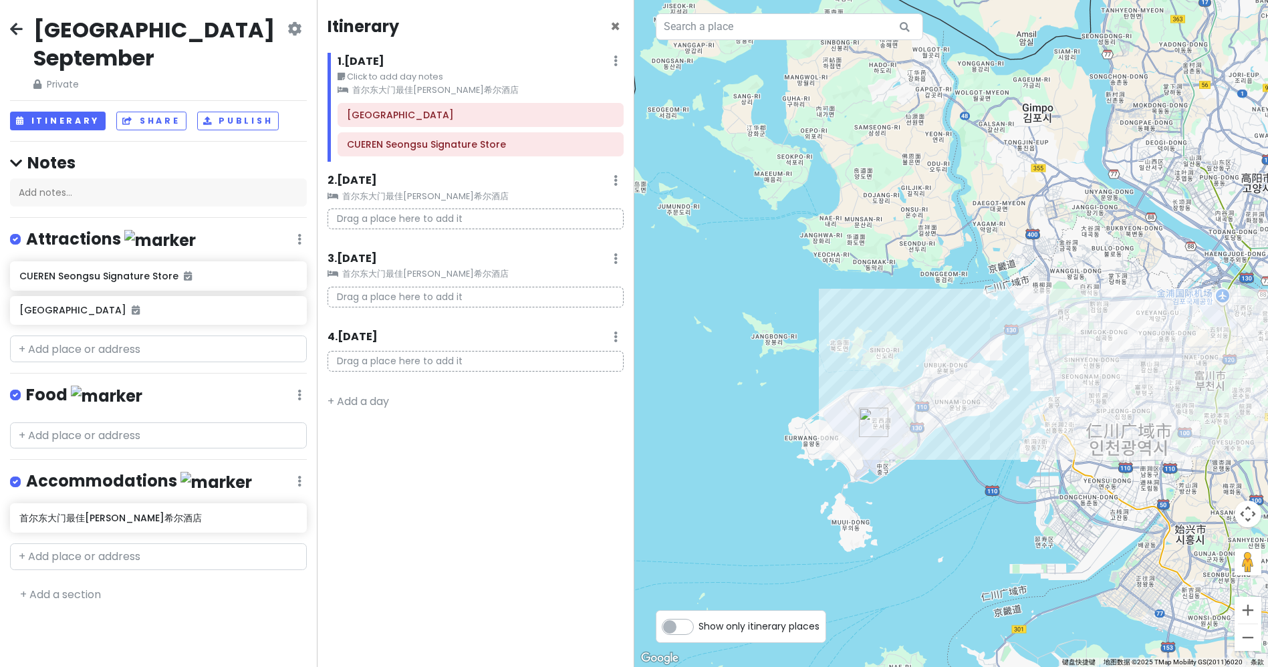
drag, startPoint x: 1085, startPoint y: 374, endPoint x: 763, endPoint y: 346, distance: 323.4
click at [763, 346] on div at bounding box center [951, 333] width 634 height 667
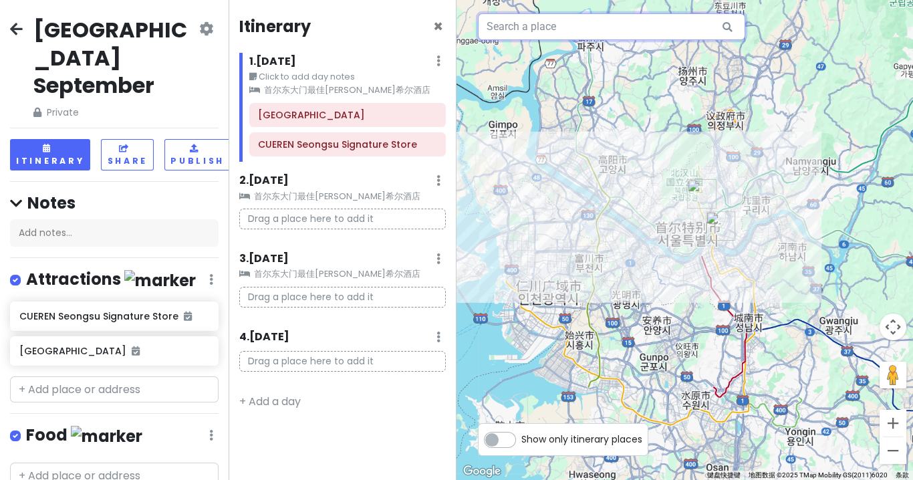
click at [553, 33] on input "text" at bounding box center [611, 26] width 267 height 27
type input "q"
click at [146, 376] on input "text" at bounding box center [114, 389] width 209 height 27
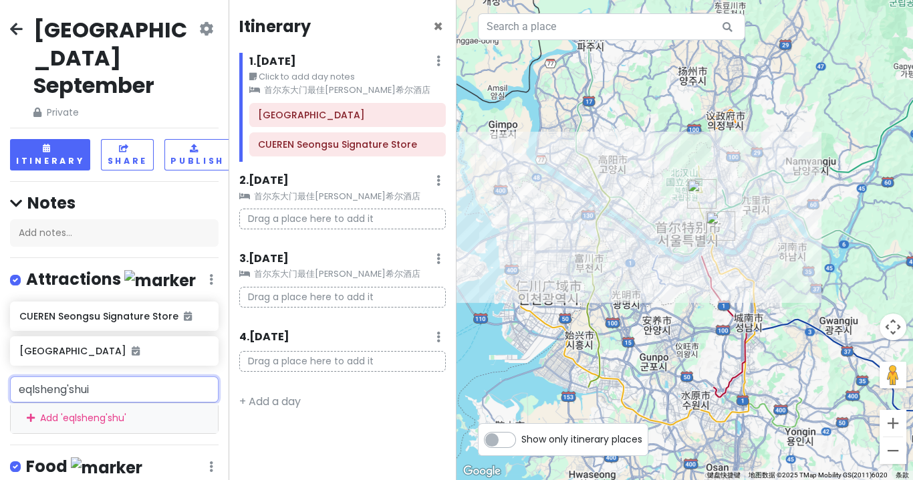
type input "eql圣水"
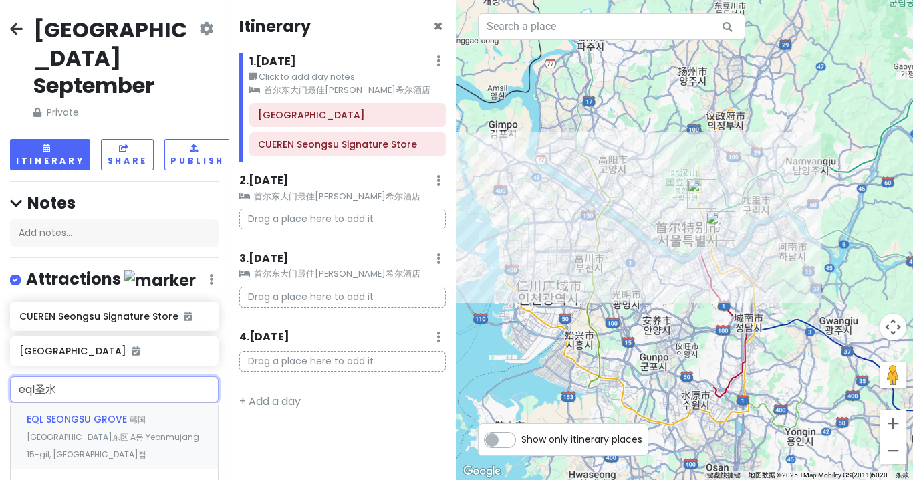
click at [80, 412] on span "EQL SEONGSU GROVE" at bounding box center [78, 418] width 103 height 13
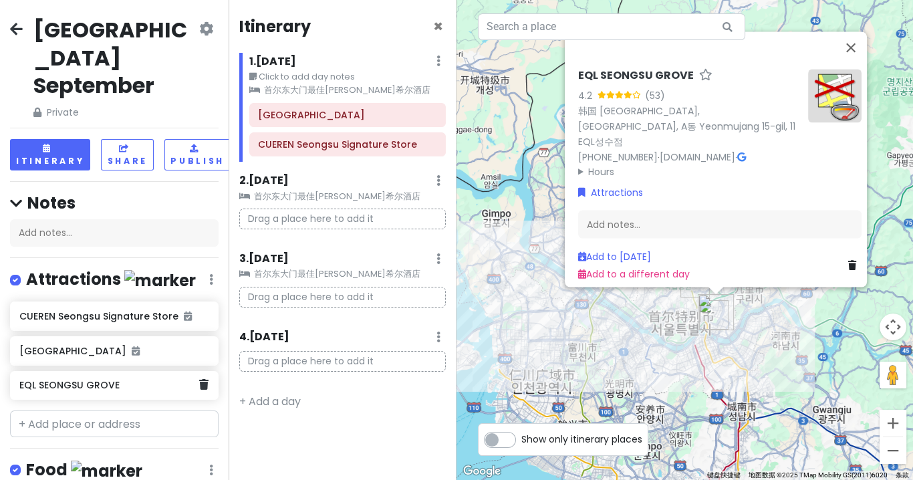
scroll to position [1, 0]
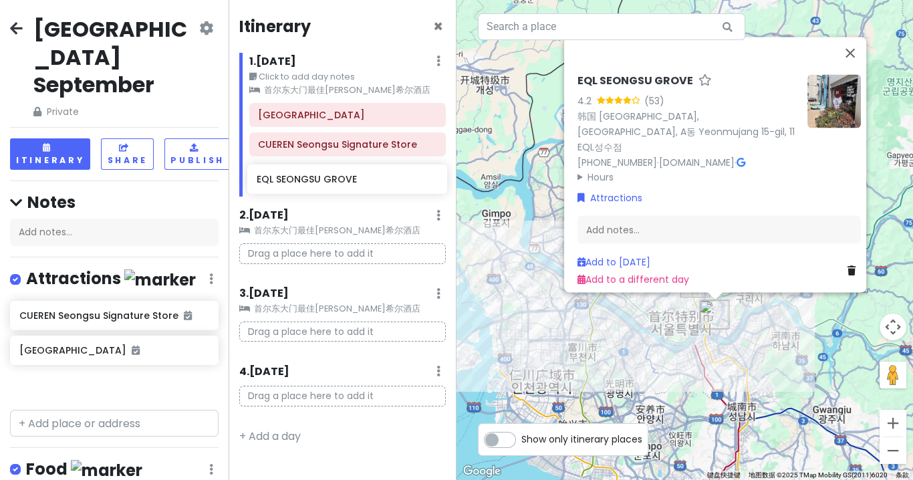
drag, startPoint x: 97, startPoint y: 361, endPoint x: 334, endPoint y: 185, distance: 295.3
click at [334, 185] on div "[GEOGRAPHIC_DATA] September Private Change Dates Make a Copy Delete Trip Give F…" at bounding box center [456, 240] width 913 height 480
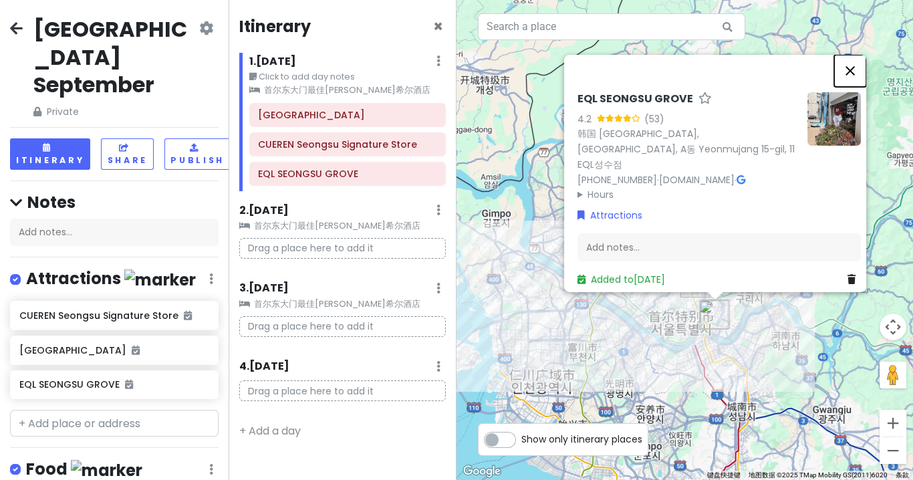
click at [849, 81] on button "关闭" at bounding box center [850, 71] width 32 height 32
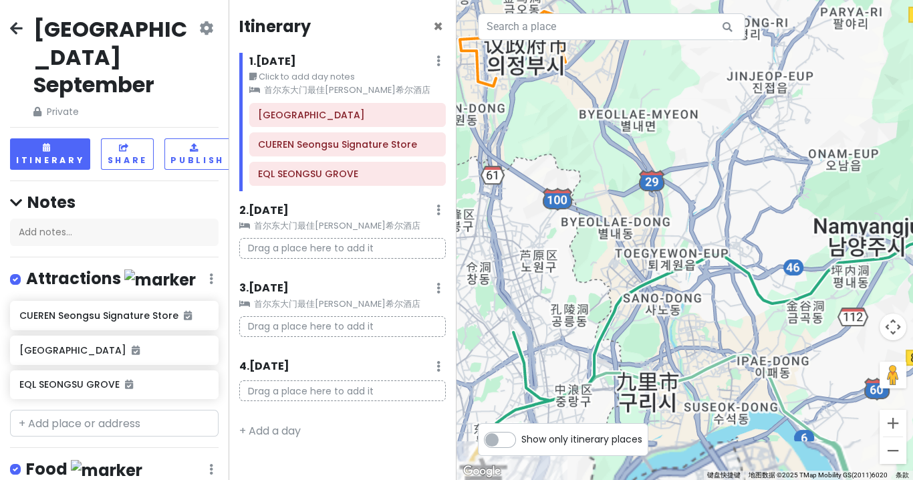
drag, startPoint x: 643, startPoint y: 386, endPoint x: 692, endPoint y: 128, distance: 263.4
click at [692, 128] on div at bounding box center [685, 240] width 457 height 480
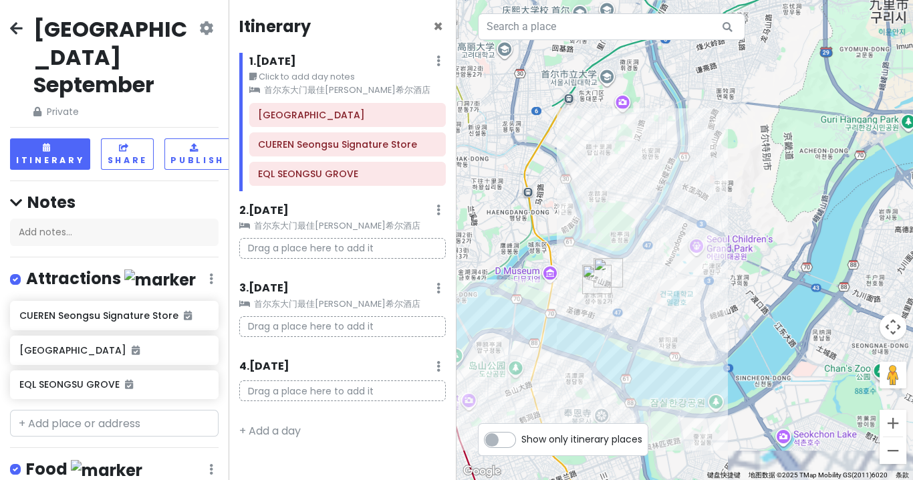
drag, startPoint x: 600, startPoint y: 279, endPoint x: 690, endPoint y: 201, distance: 119.0
click at [690, 201] on div at bounding box center [685, 240] width 457 height 480
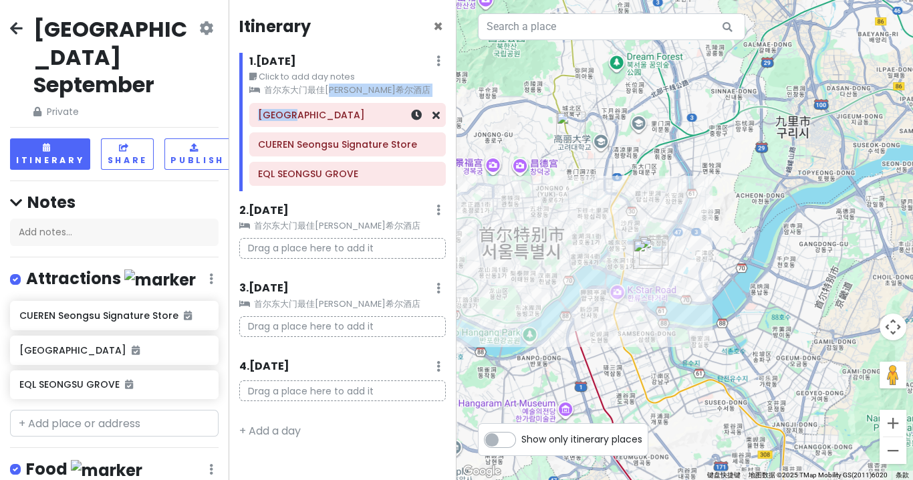
drag, startPoint x: 332, startPoint y: 92, endPoint x: 332, endPoint y: 110, distance: 17.4
click at [332, 110] on div "1 . [DATE] Edit Day Notes Clear Lodging Delete Day Click to add day notes 首尔东大门…" at bounding box center [342, 122] width 207 height 138
click at [328, 139] on h6 "CUEREN Seongsu Signature Store" at bounding box center [347, 144] width 178 height 12
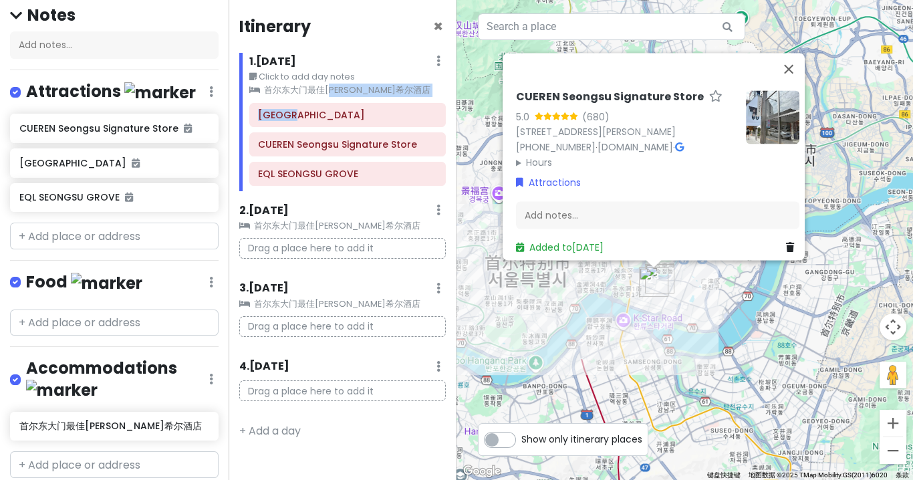
scroll to position [188, 0]
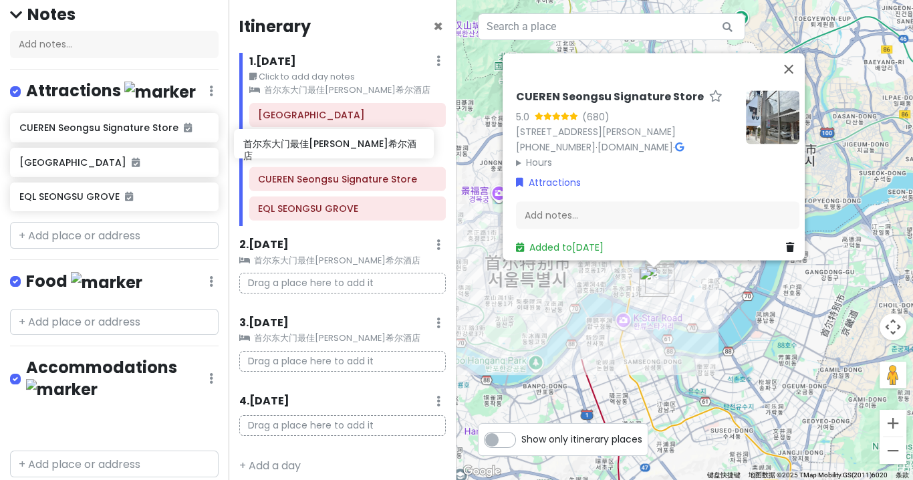
drag, startPoint x: 109, startPoint y: 368, endPoint x: 333, endPoint y: 141, distance: 319.0
click at [333, 141] on div "[GEOGRAPHIC_DATA] September Private Change Dates Make a Copy Delete Trip Give F…" at bounding box center [456, 240] width 913 height 480
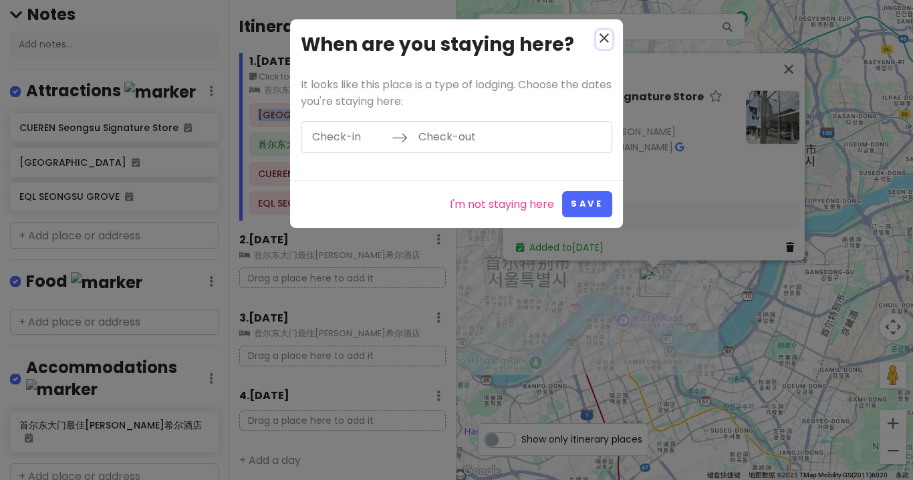
click at [605, 37] on icon "close" at bounding box center [604, 38] width 16 height 16
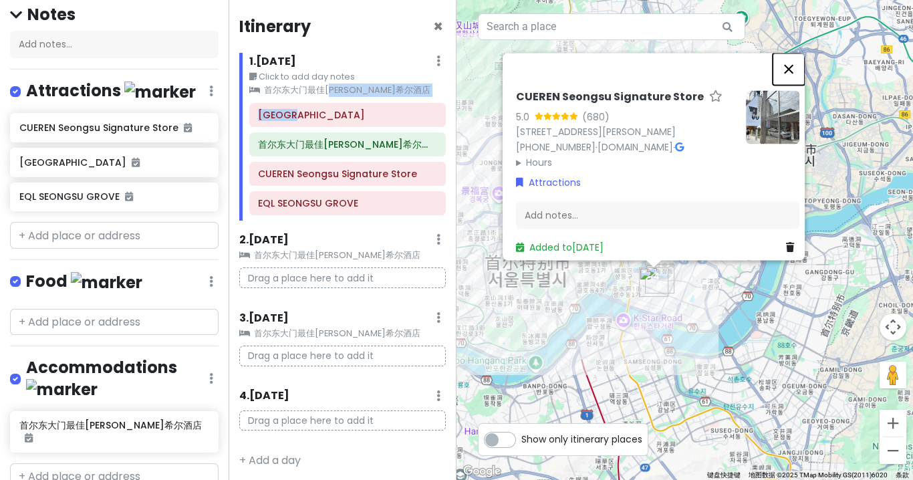
click at [795, 60] on button "关闭" at bounding box center [789, 69] width 32 height 32
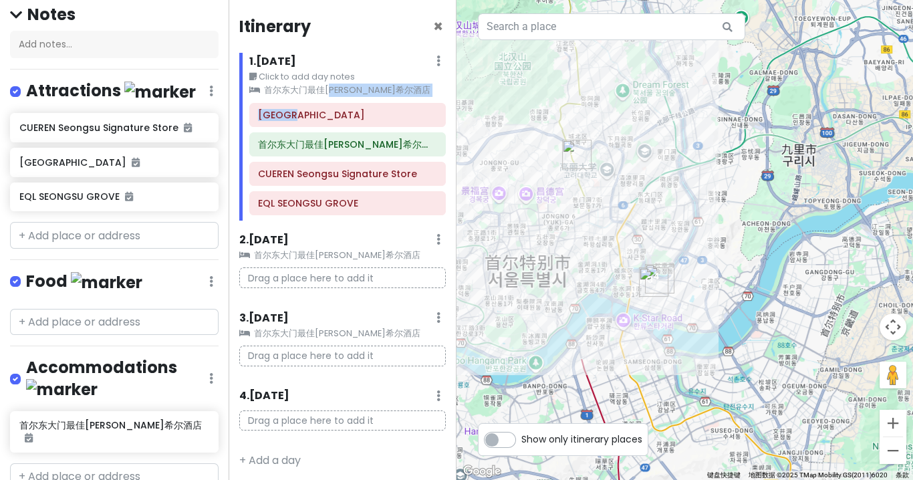
click at [623, 372] on div at bounding box center [685, 240] width 457 height 480
click at [87, 222] on input "text" at bounding box center [114, 235] width 209 height 27
paste input "INSILENCE SEONGSU FLAGSHIP STORE"
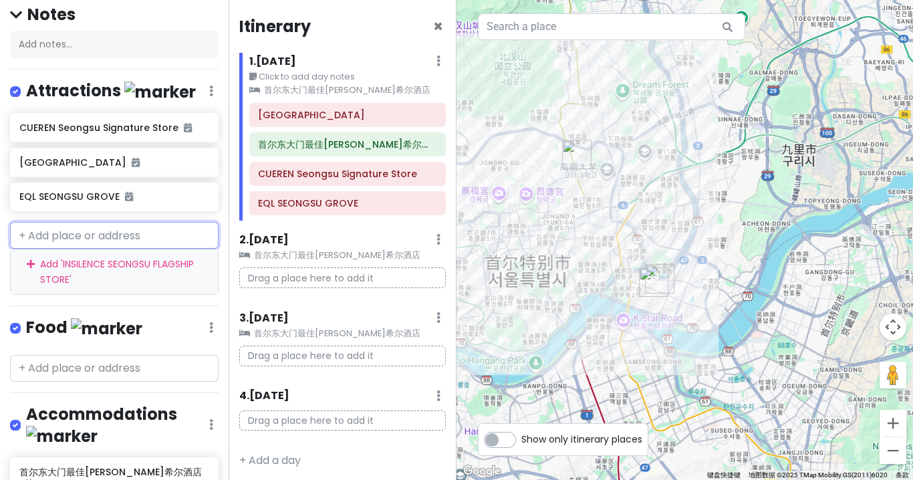
type input "INSILENCE SEONGSU FLAGSHIP STORE"
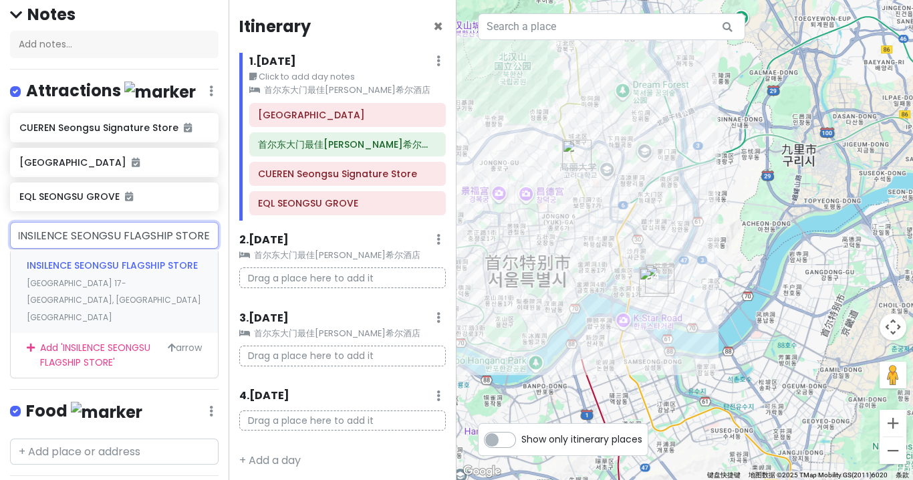
scroll to position [188, 2]
drag, startPoint x: 168, startPoint y: 203, endPoint x: 228, endPoint y: 205, distance: 59.5
click at [228, 205] on div "[GEOGRAPHIC_DATA] September Private Change Dates Make a Copy Delete Trip Give F…" at bounding box center [456, 240] width 913 height 480
click at [98, 259] on span "INSILENCE SEONGSU FLAGSHIP STORE" at bounding box center [110, 265] width 171 height 13
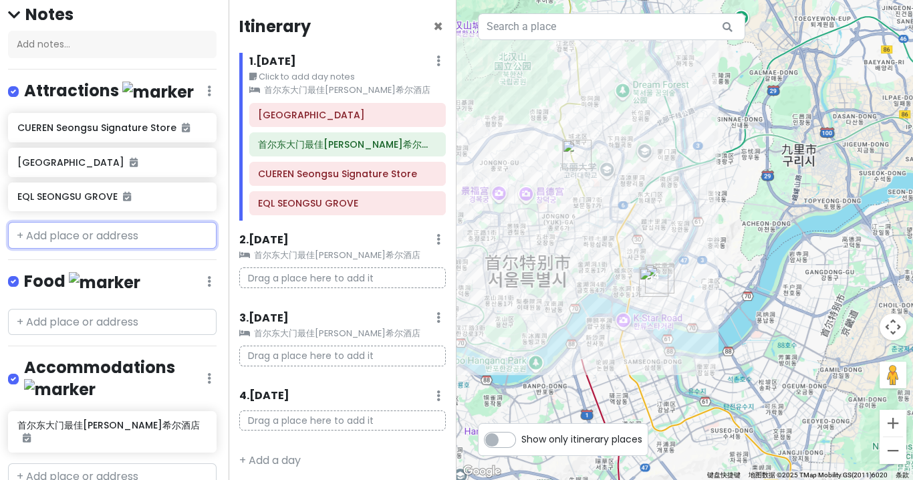
scroll to position [0, 0]
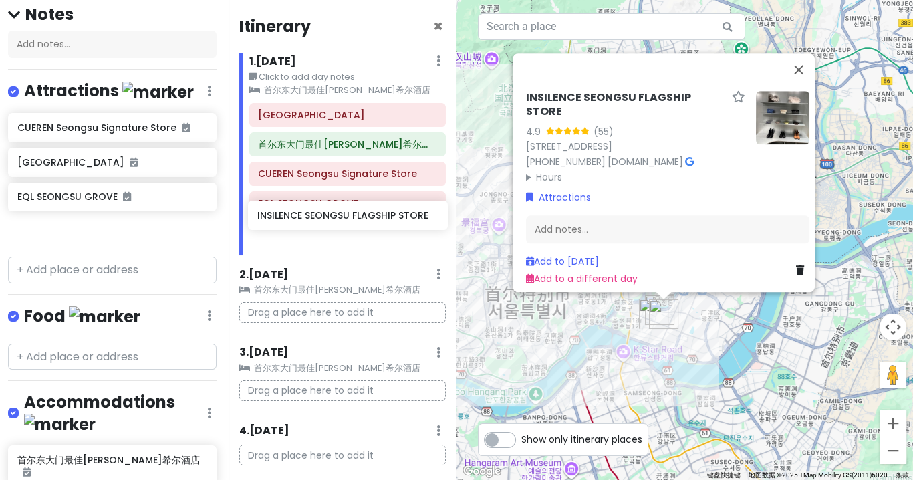
drag, startPoint x: 102, startPoint y: 206, endPoint x: 341, endPoint y: 217, distance: 238.9
click at [341, 217] on div "[GEOGRAPHIC_DATA] September Private Change Dates Make a Copy Delete Trip Give F…" at bounding box center [456, 240] width 913 height 480
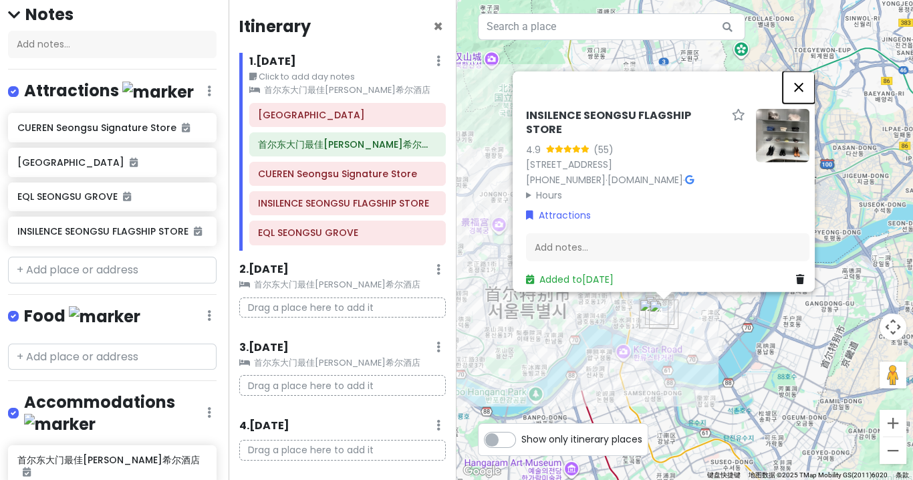
click at [809, 75] on button "关闭" at bounding box center [799, 88] width 32 height 32
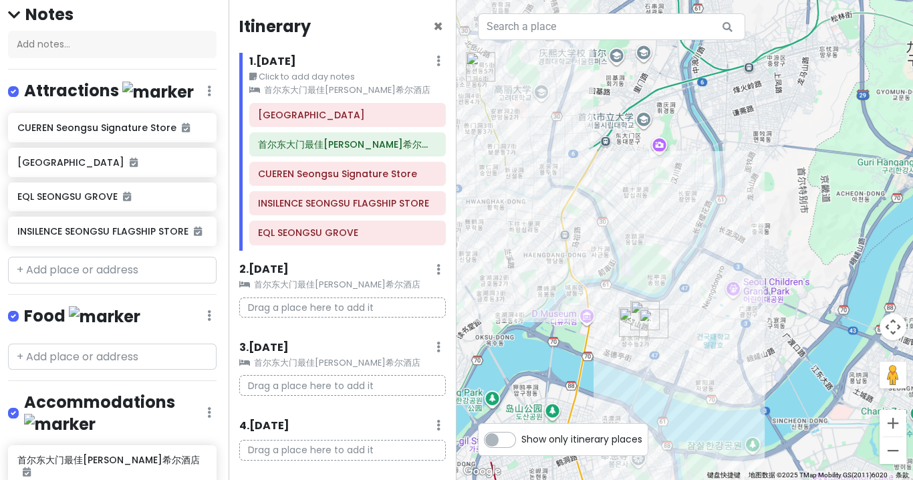
drag, startPoint x: 691, startPoint y: 299, endPoint x: 715, endPoint y: 269, distance: 38.1
click at [713, 270] on div at bounding box center [685, 240] width 457 height 480
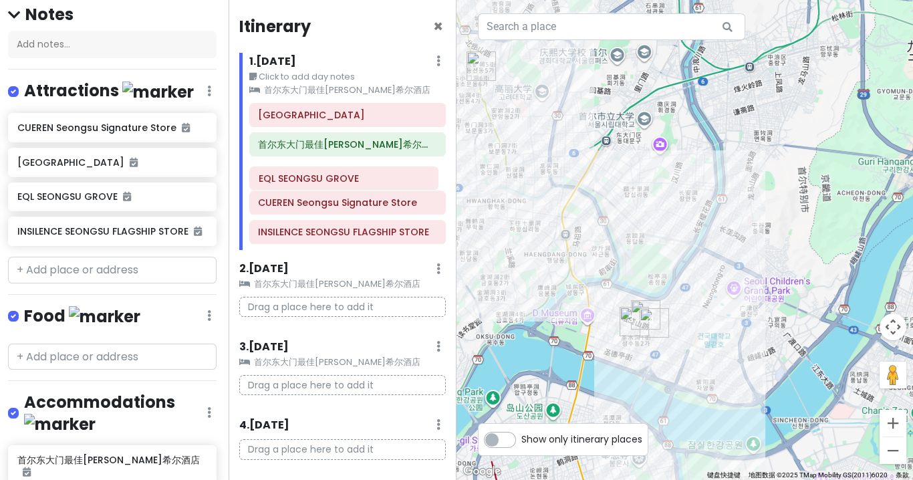
drag, startPoint x: 330, startPoint y: 233, endPoint x: 331, endPoint y: 180, distance: 52.1
click at [331, 180] on div "[GEOGRAPHIC_DATA]最佳[PERSON_NAME]希尔酒店 CUEREN Seongsu Signature Store INSILENCE S…" at bounding box center [347, 176] width 217 height 147
drag, startPoint x: 321, startPoint y: 207, endPoint x: 323, endPoint y: 239, distance: 31.4
click at [323, 239] on div "[GEOGRAPHIC_DATA]最佳[PERSON_NAME]希尔酒店 EQL SEONGSU GROVE CUEREN Seongsu Signature…" at bounding box center [347, 176] width 217 height 147
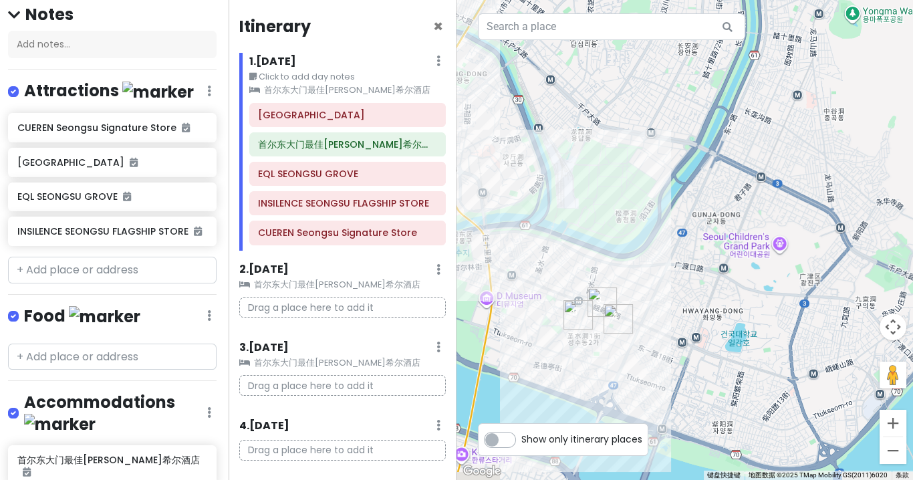
drag, startPoint x: 676, startPoint y: 307, endPoint x: 706, endPoint y: 261, distance: 55.1
click at [706, 261] on div at bounding box center [685, 240] width 457 height 480
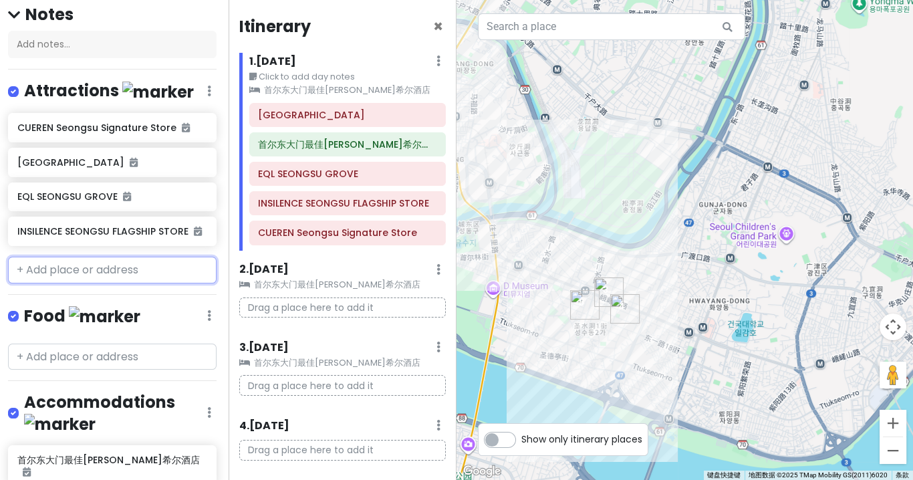
click at [101, 257] on input "text" at bounding box center [112, 270] width 209 height 27
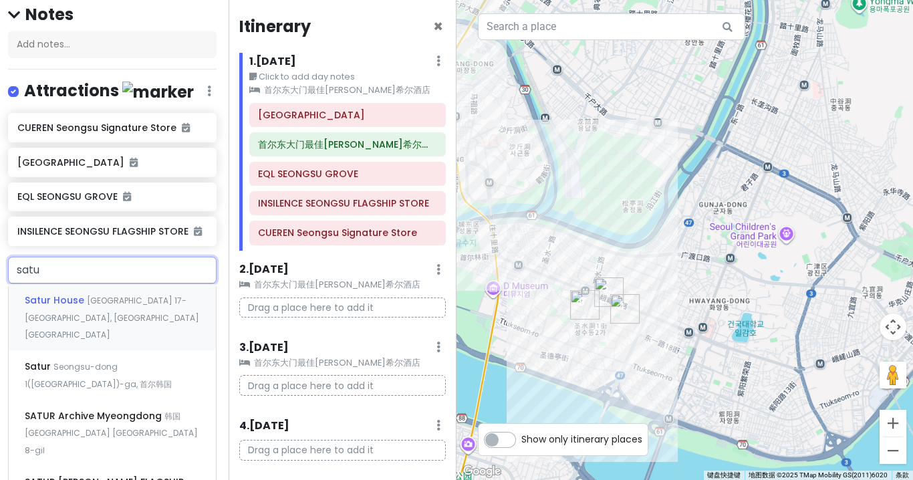
type input "satur"
click at [102, 361] on span "Seongsu-dong 1([GEOGRAPHIC_DATA])-ga, 首尔韩国" at bounding box center [98, 375] width 147 height 29
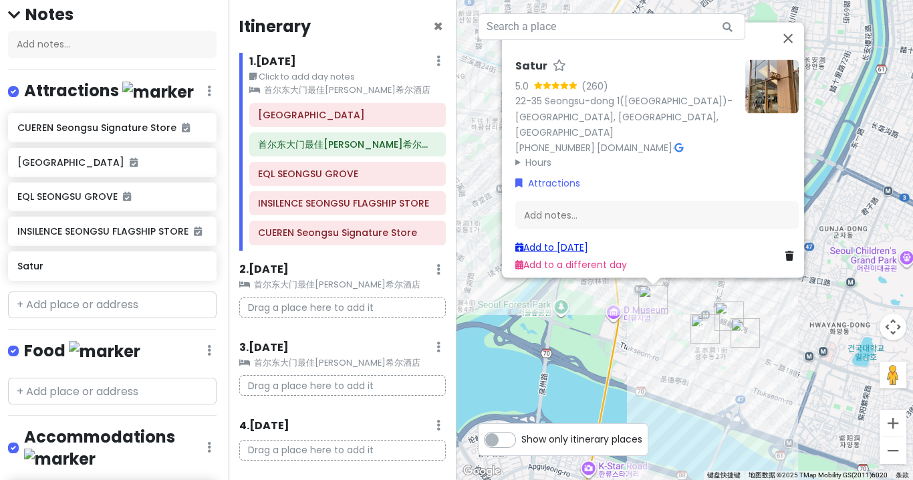
click at [562, 241] on link "Add to [DATE]" at bounding box center [551, 246] width 73 height 13
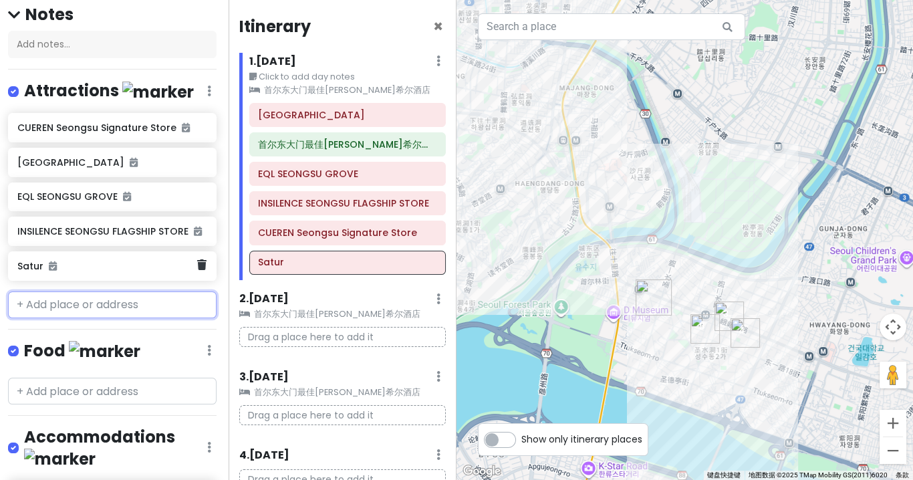
scroll to position [188, 1]
drag, startPoint x: 35, startPoint y: 253, endPoint x: 43, endPoint y: 256, distance: 9.3
click at [43, 256] on div "CUEREN Seongsu Signature Store [GEOGRAPHIC_DATA] INSILENCE SEONGSU FLAGSHIP STO…" at bounding box center [113, 199] width 229 height 173
click at [82, 291] on input "text" at bounding box center [113, 304] width 209 height 27
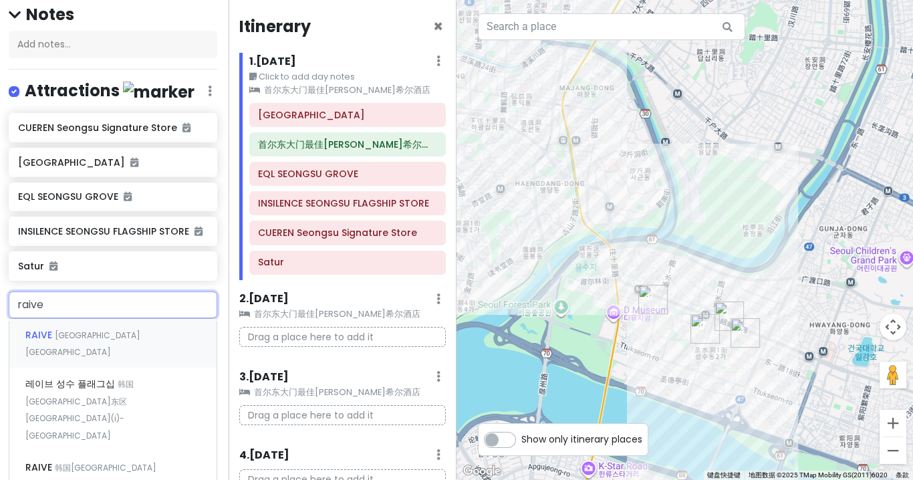
type input "raive"
click at [134, 378] on span "韩国[GEOGRAPHIC_DATA]东区 [GEOGRAPHIC_DATA](i)-[GEOGRAPHIC_DATA]" at bounding box center [79, 409] width 108 height 63
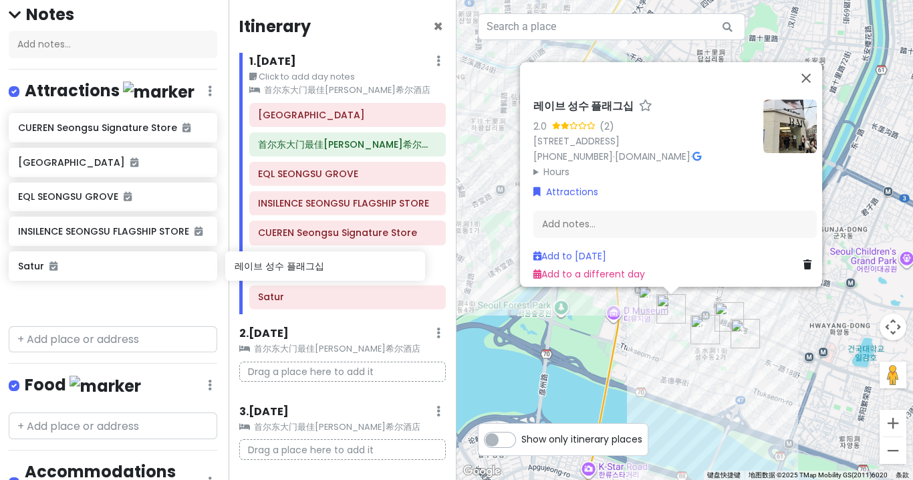
drag, startPoint x: 88, startPoint y: 287, endPoint x: 304, endPoint y: 271, distance: 217.1
click at [304, 271] on div "[GEOGRAPHIC_DATA] September Private Change Dates Make a Copy Delete Trip Give F…" at bounding box center [456, 240] width 913 height 480
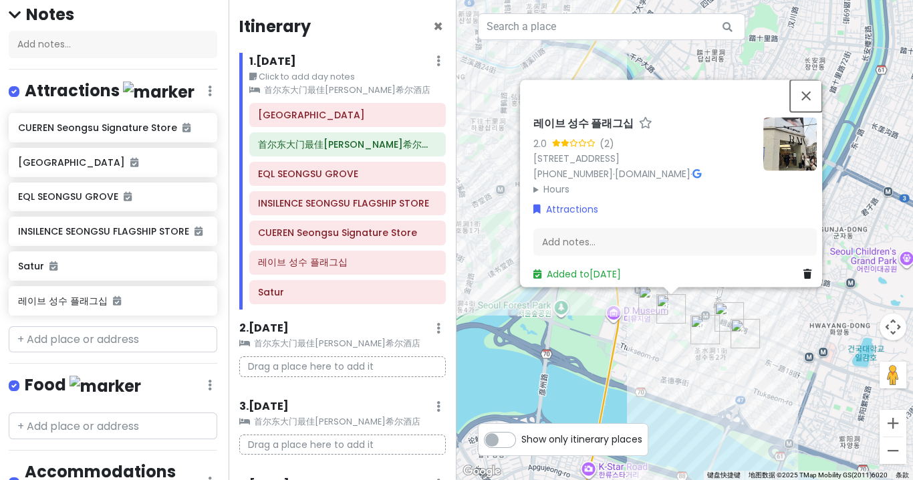
drag, startPoint x: 814, startPoint y: 76, endPoint x: 819, endPoint y: 81, distance: 7.1
click at [814, 80] on button "关闭" at bounding box center [806, 96] width 32 height 32
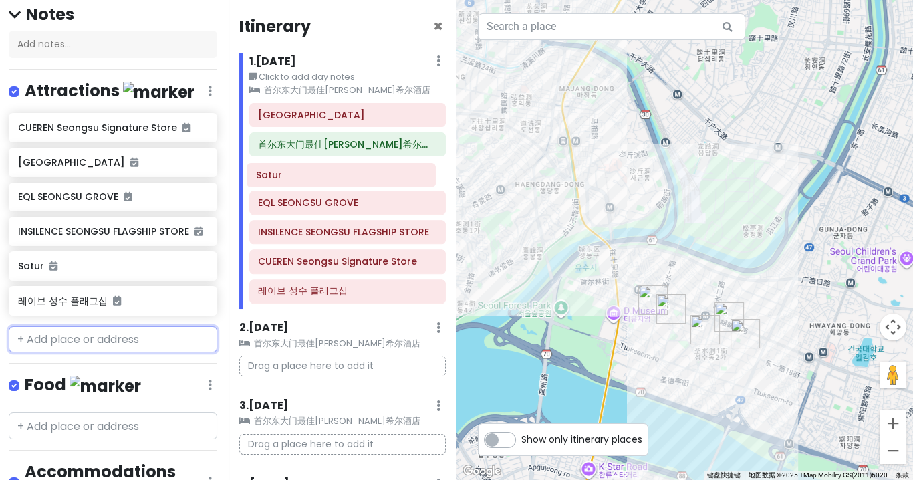
drag, startPoint x: 350, startPoint y: 294, endPoint x: 348, endPoint y: 181, distance: 113.0
click at [348, 181] on div "[GEOGRAPHIC_DATA]最佳[PERSON_NAME]希尔酒店 EQL SEONGSU GROVE INSILENCE SEONGSU FLAGSH…" at bounding box center [347, 206] width 217 height 206
drag, startPoint x: 335, startPoint y: 293, endPoint x: 334, endPoint y: 207, distance: 85.6
click at [334, 207] on div "[GEOGRAPHIC_DATA]最佳[PERSON_NAME]希尔酒店 Satur EQL SEONGSU GROVE INSILENCE SEONGSU …" at bounding box center [347, 206] width 217 height 206
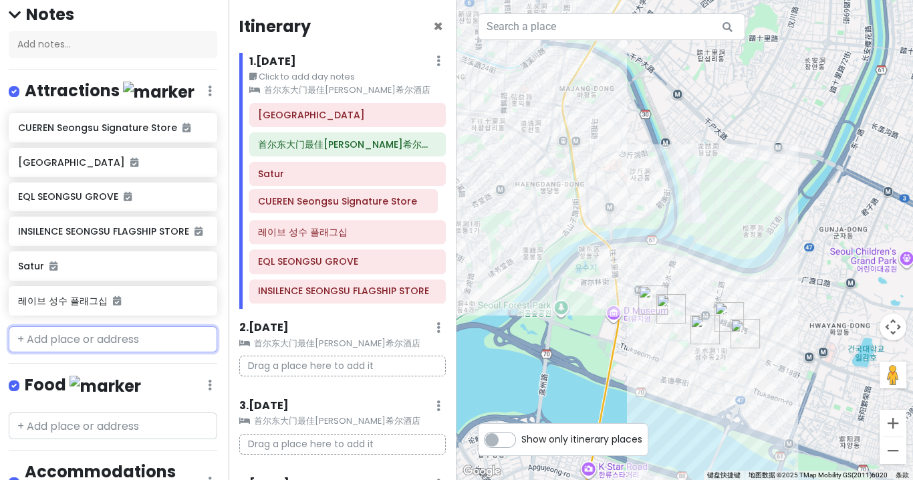
drag, startPoint x: 352, startPoint y: 293, endPoint x: 352, endPoint y: 207, distance: 86.9
click at [352, 207] on div "[GEOGRAPHIC_DATA]最佳[PERSON_NAME]希尔酒店 Satur 레이브 성수 플래그십 EQL SEONGSU GROVE INSILE…" at bounding box center [347, 206] width 217 height 206
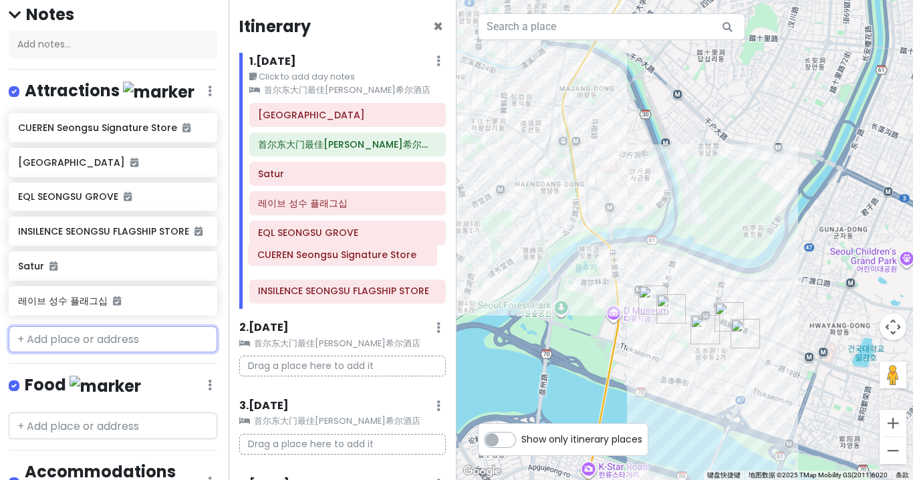
drag, startPoint x: 352, startPoint y: 207, endPoint x: 351, endPoint y: 259, distance: 52.8
click at [351, 259] on div "[GEOGRAPHIC_DATA]最佳[PERSON_NAME]希尔酒店 Satur CUEREN Seongsu Signature Store 레이브 성…" at bounding box center [347, 206] width 217 height 206
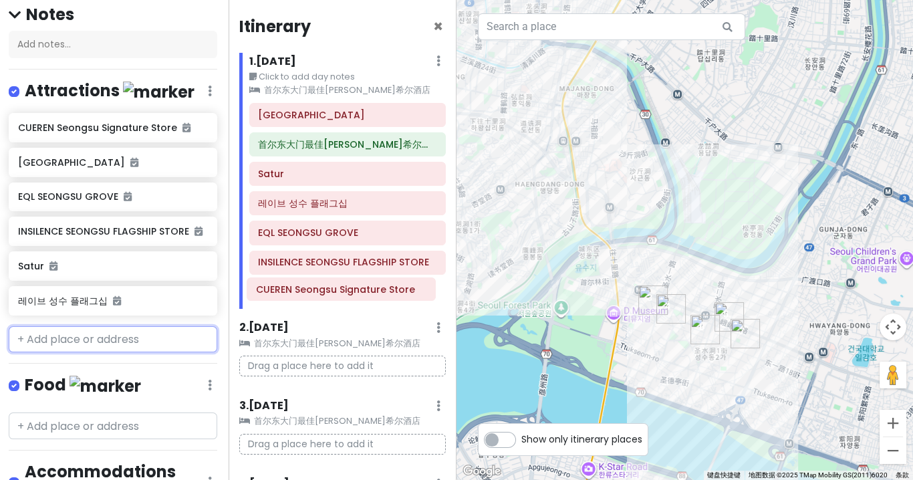
drag, startPoint x: 348, startPoint y: 267, endPoint x: 346, endPoint y: 302, distance: 35.5
click at [346, 302] on div "[GEOGRAPHIC_DATA]最佳[PERSON_NAME]希尔酒店 Satur 레이브 성수 플래그십 EQL SEONGSU GROVE CUEREN…" at bounding box center [347, 206] width 217 height 206
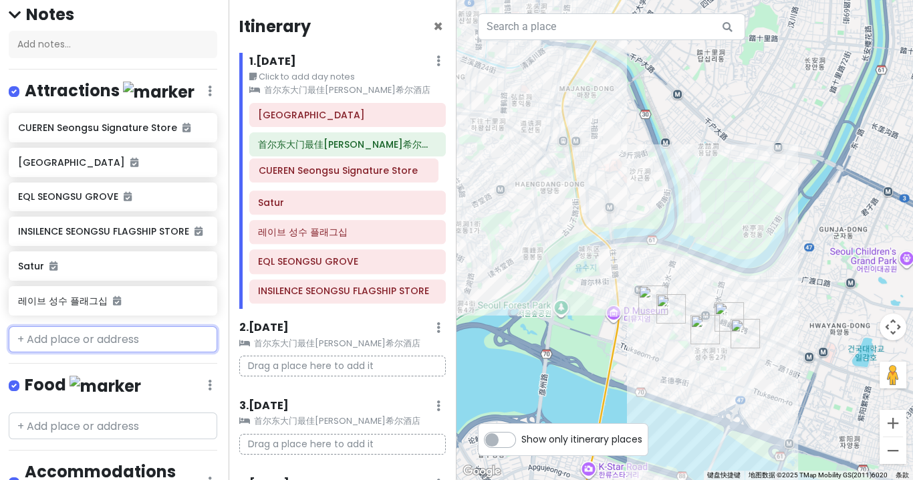
drag, startPoint x: 372, startPoint y: 290, endPoint x: 372, endPoint y: 171, distance: 119.0
click at [372, 171] on div "[GEOGRAPHIC_DATA]最佳[PERSON_NAME]希尔酒店 Satur 레이브 성수 플래그십 EQL SEONGSU GROVE INSILE…" at bounding box center [347, 206] width 217 height 206
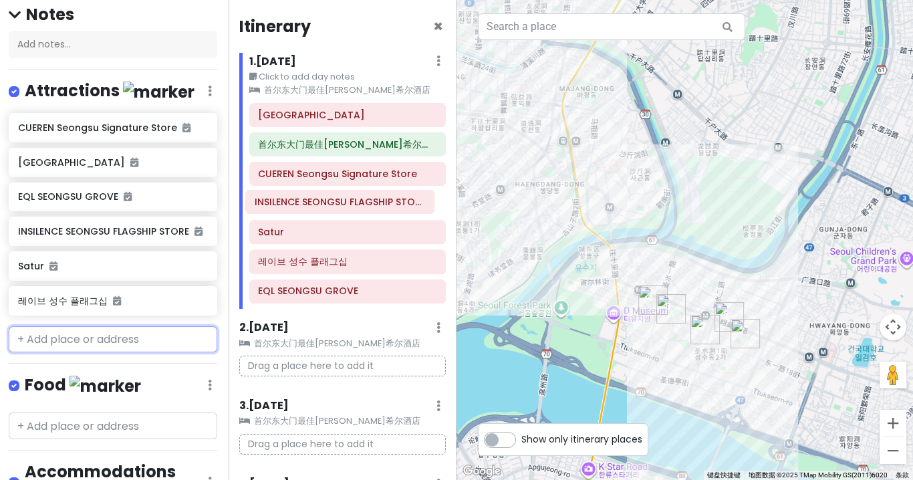
drag, startPoint x: 337, startPoint y: 298, endPoint x: 334, endPoint y: 212, distance: 86.3
click at [334, 212] on div "[GEOGRAPHIC_DATA]最佳[PERSON_NAME]希尔酒店 CUEREN Seongsu Signature Store Satur 레이브 성…" at bounding box center [347, 206] width 217 height 206
drag, startPoint x: 321, startPoint y: 295, endPoint x: 317, endPoint y: 207, distance: 88.3
click at [317, 207] on div "[GEOGRAPHIC_DATA]最佳[PERSON_NAME]希尔酒店 CUEREN Seongsu Signature Store INSILENCE S…" at bounding box center [347, 206] width 217 height 206
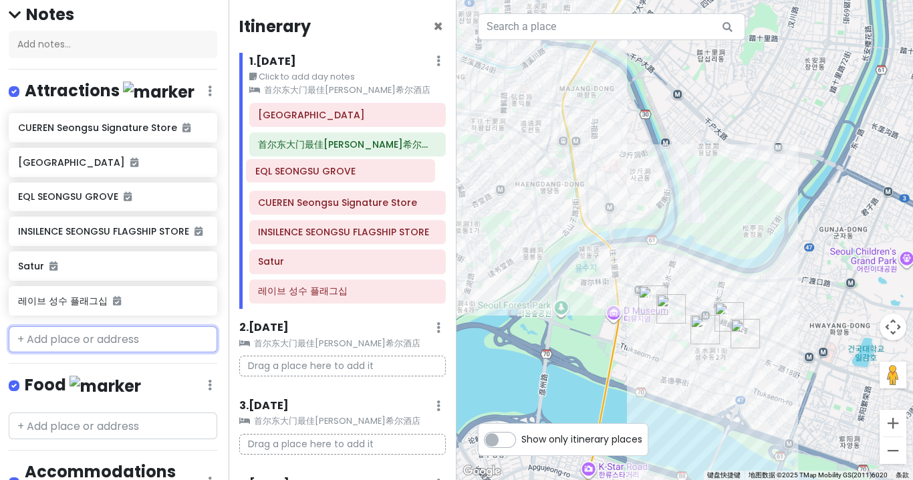
drag, startPoint x: 331, startPoint y: 207, endPoint x: 328, endPoint y: 176, distance: 31.5
click at [328, 176] on div "[GEOGRAPHIC_DATA]最佳[PERSON_NAME]希尔酒店 CUEREN Seongsu Signature Store EQL SEONGSU…" at bounding box center [347, 206] width 217 height 206
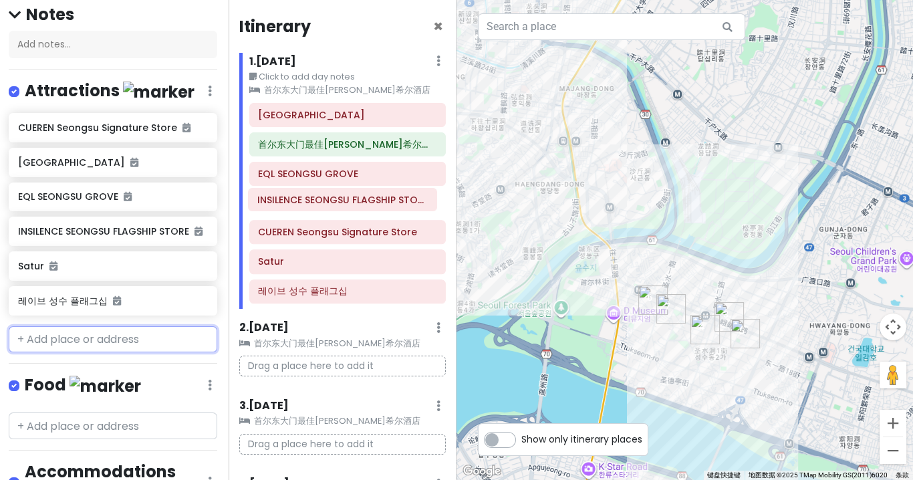
drag, startPoint x: 334, startPoint y: 233, endPoint x: 334, endPoint y: 202, distance: 30.8
click at [334, 202] on div "[GEOGRAPHIC_DATA]最佳[PERSON_NAME]希尔酒店 EQL SEONGSU GROVE CUEREN Seongsu Signature…" at bounding box center [347, 206] width 217 height 206
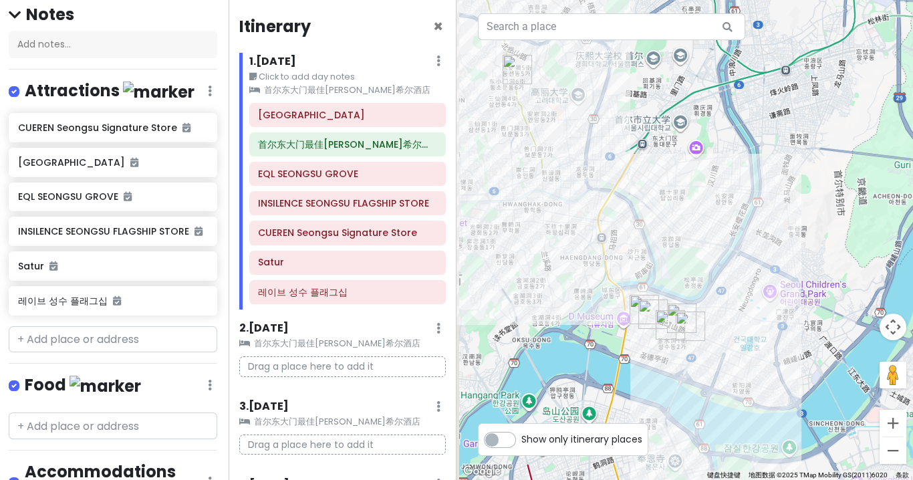
drag, startPoint x: 515, startPoint y: 279, endPoint x: 575, endPoint y: 293, distance: 62.6
click at [575, 293] on div at bounding box center [685, 240] width 457 height 480
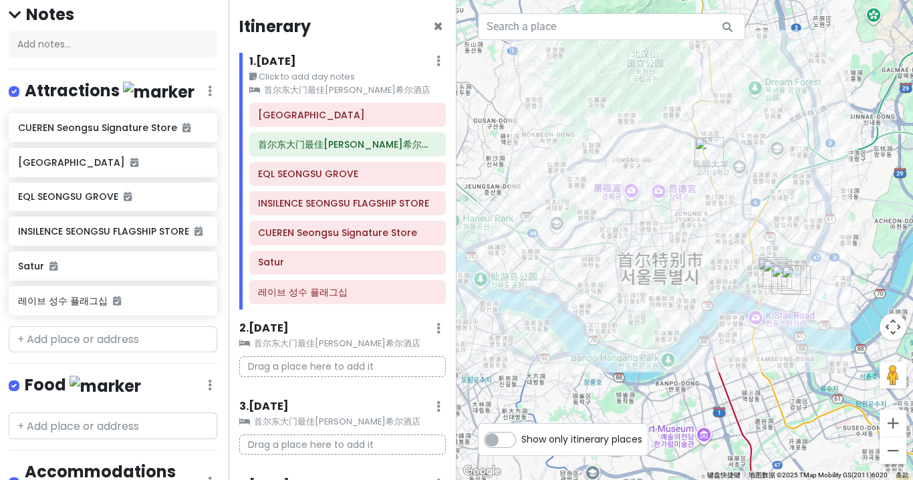
drag, startPoint x: 522, startPoint y: 253, endPoint x: 610, endPoint y: 258, distance: 88.4
click at [610, 258] on div at bounding box center [685, 240] width 457 height 480
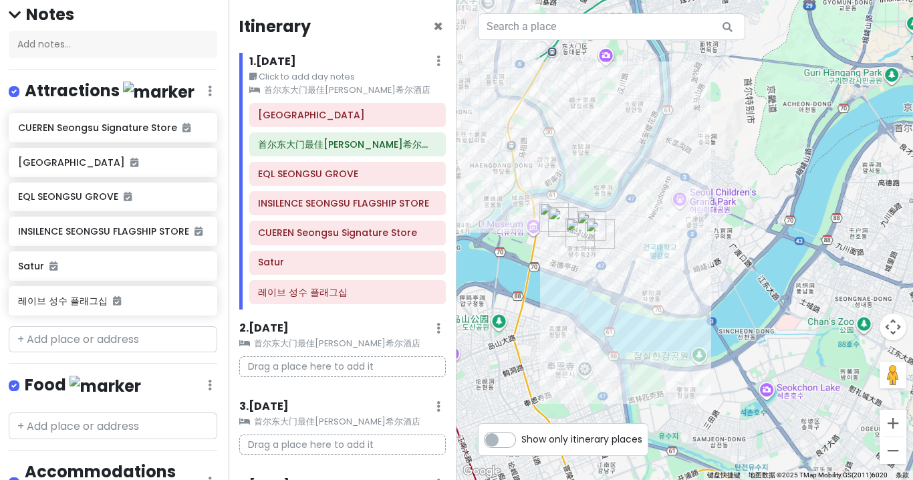
drag, startPoint x: 613, startPoint y: 273, endPoint x: 664, endPoint y: 334, distance: 80.2
click at [664, 334] on div at bounding box center [685, 240] width 457 height 480
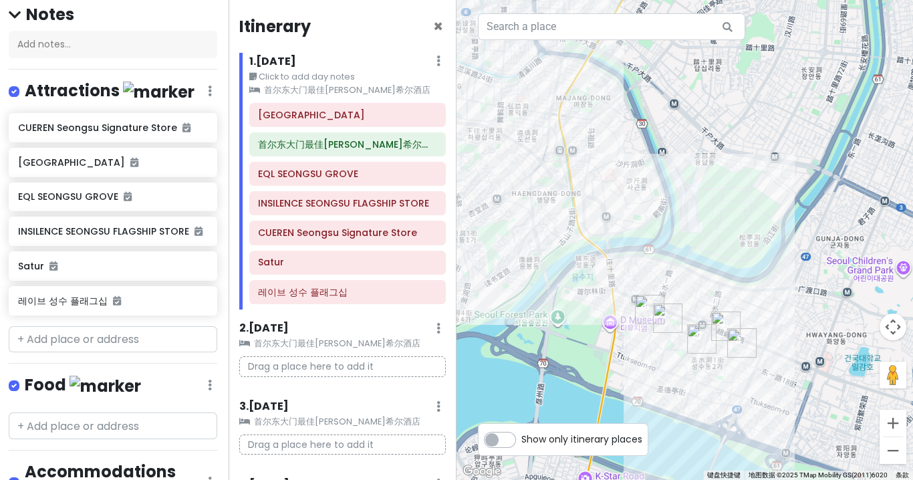
drag, startPoint x: 640, startPoint y: 341, endPoint x: 685, endPoint y: 344, distance: 44.9
click at [685, 344] on div at bounding box center [685, 240] width 457 height 480
